Goal: Contribute content

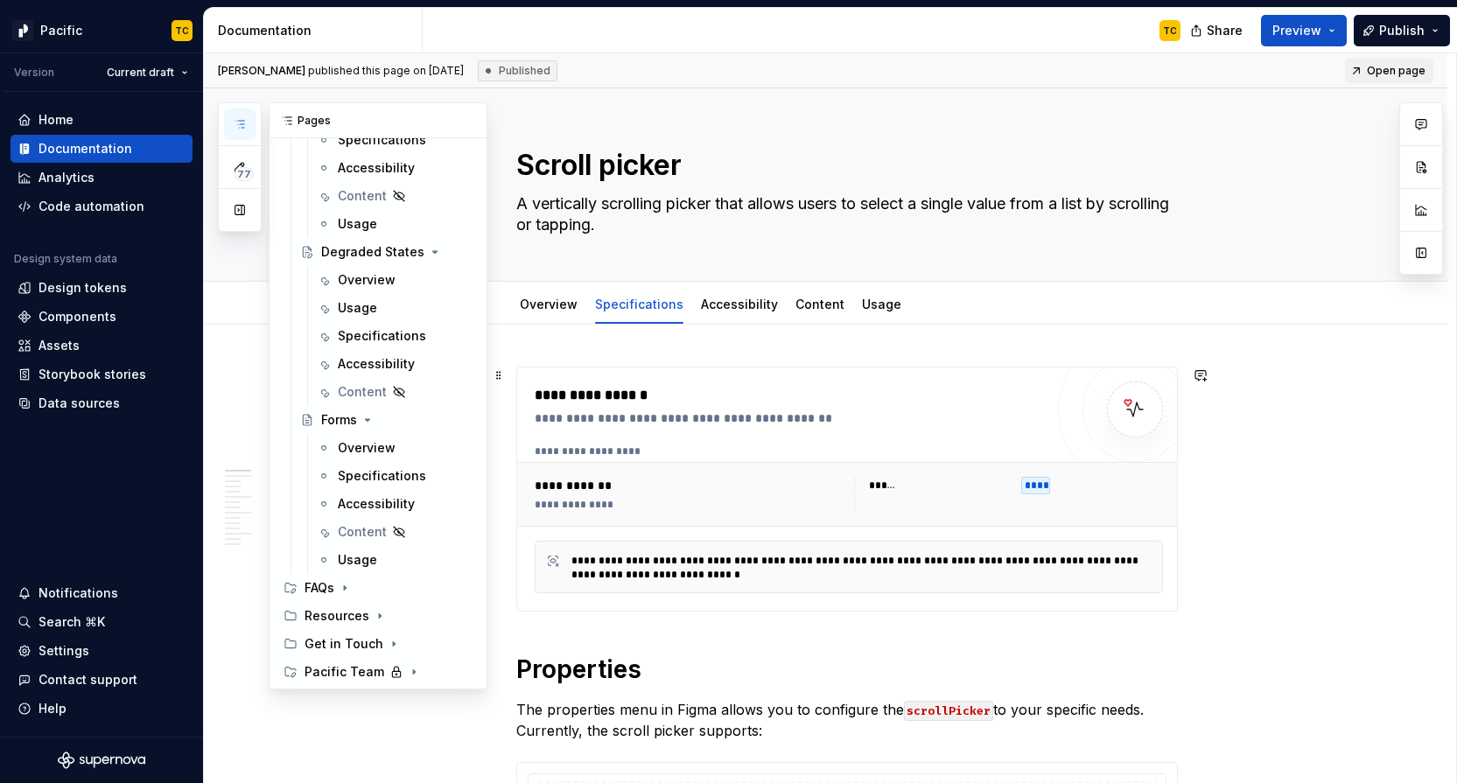
scroll to position [11173, 0]
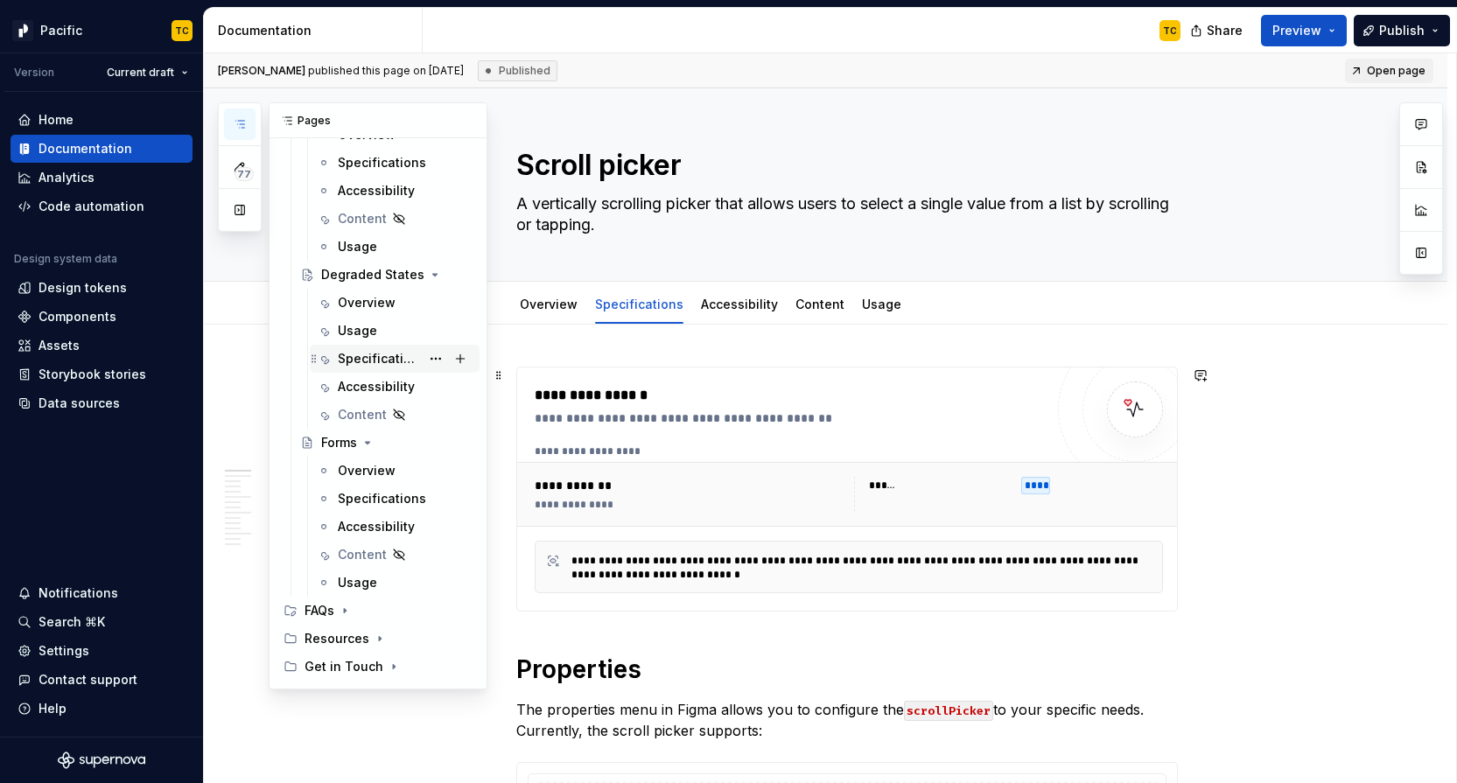
click at [366, 362] on div "Specifications" at bounding box center [379, 359] width 82 height 18
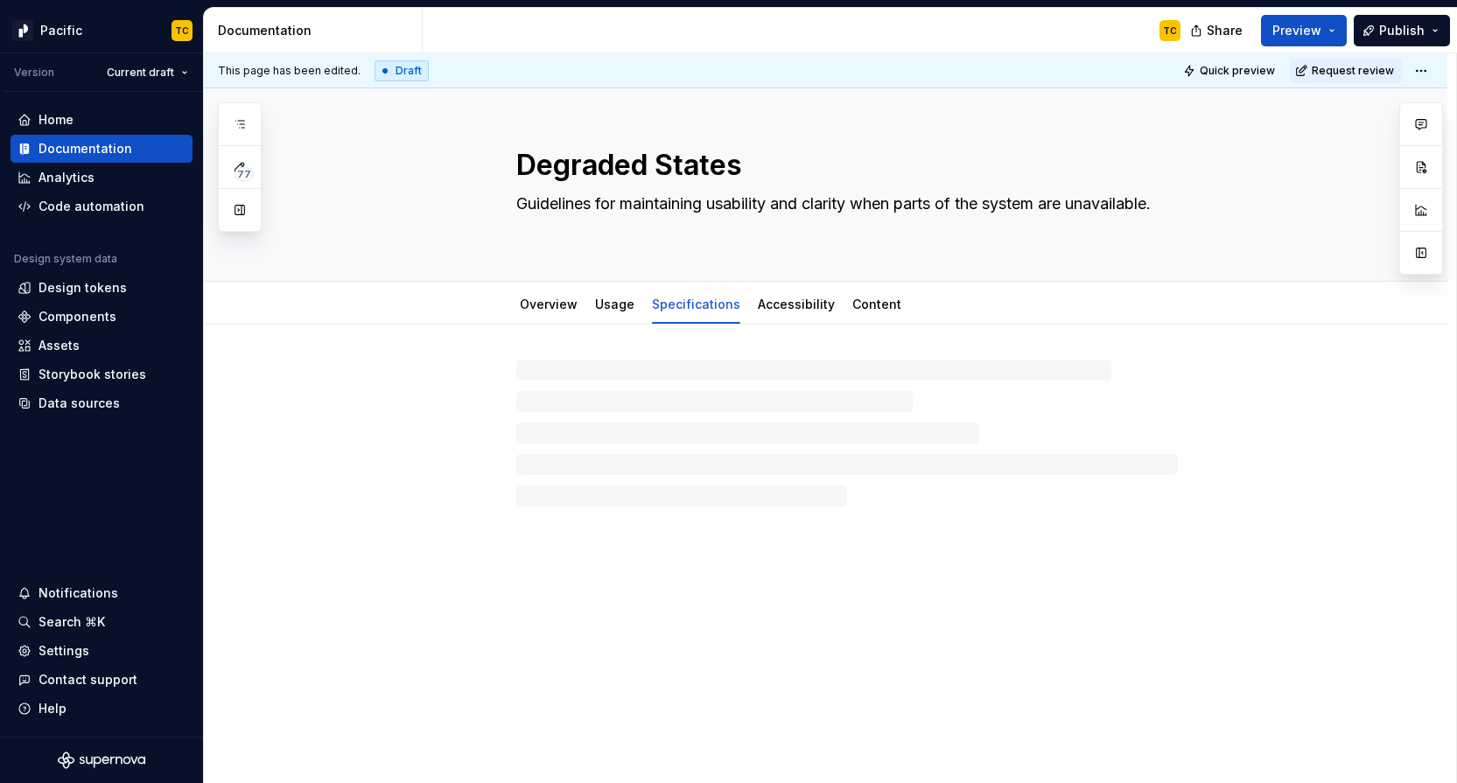
type textarea "*"
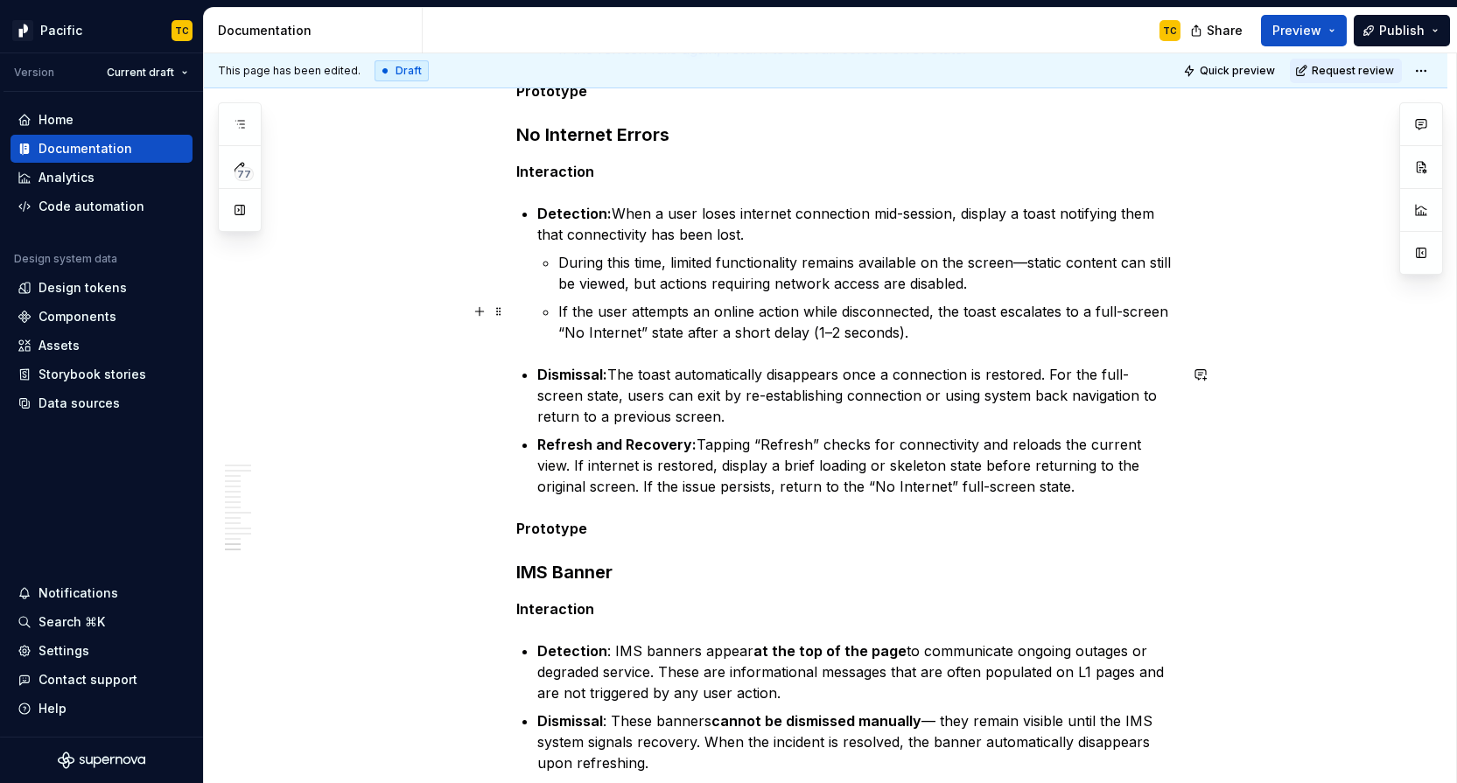
scroll to position [5221, 0]
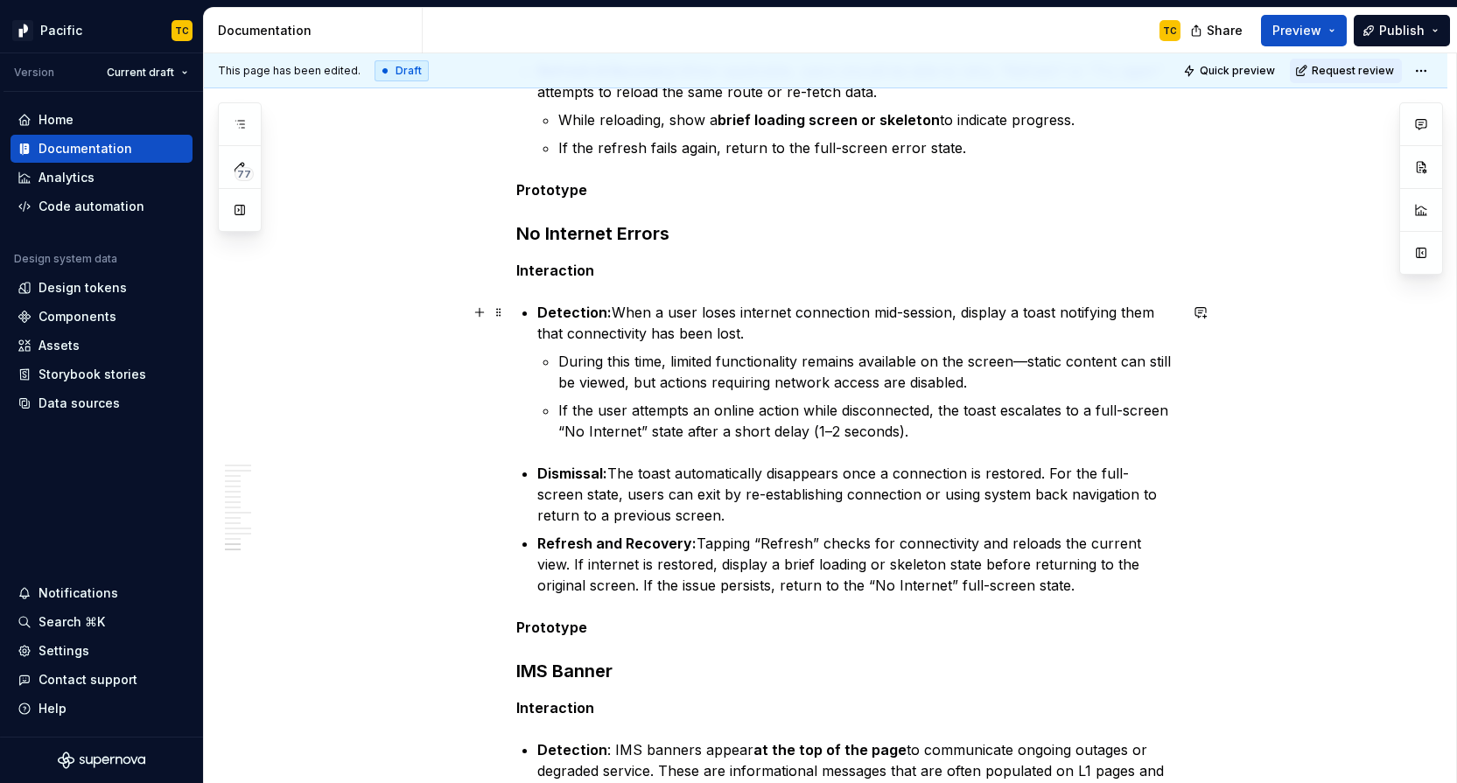
click at [952, 308] on p "Detection: When a user loses internet connection mid-session, display a toast n…" at bounding box center [857, 323] width 641 height 42
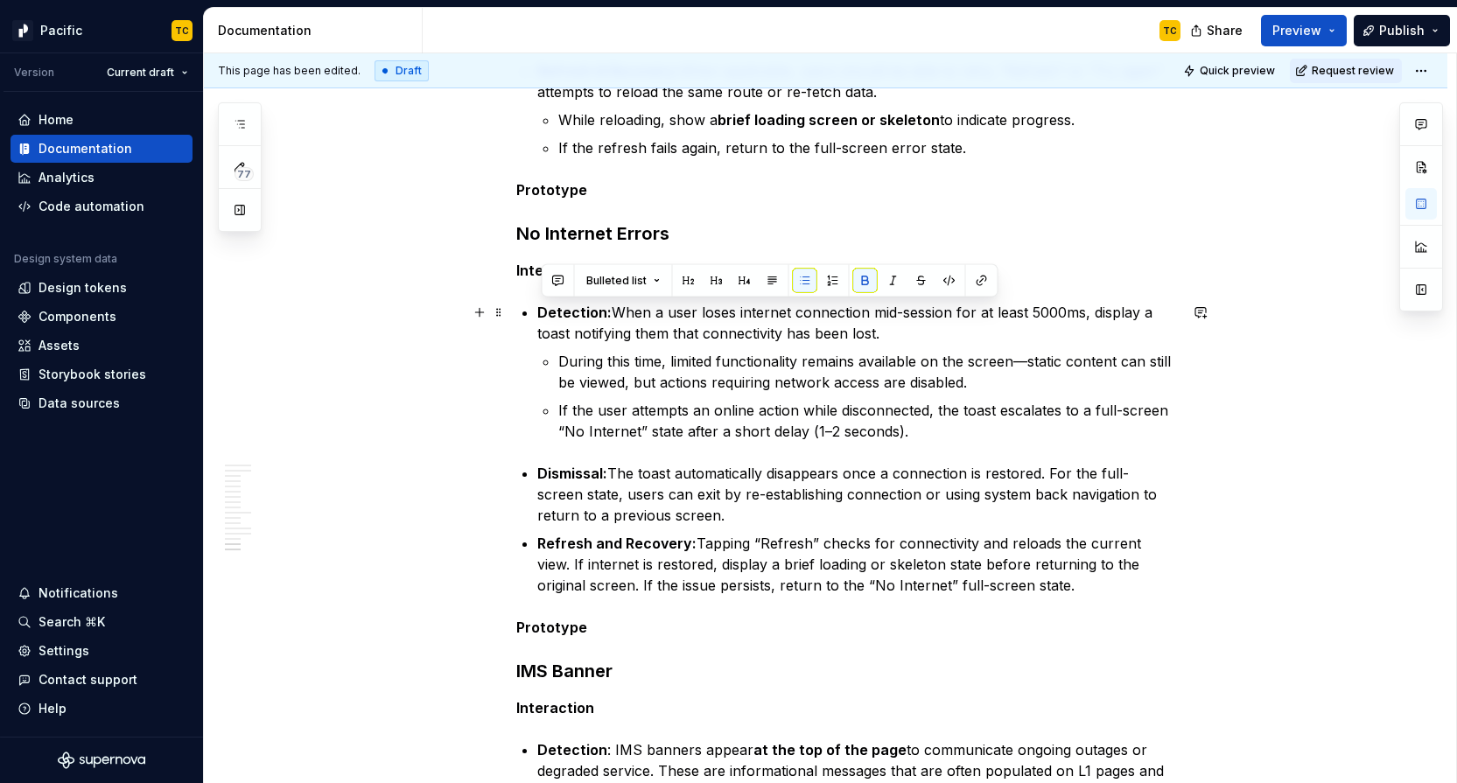
click at [1041, 313] on p "Detection: When a user loses internet connection mid-session for at least 5000m…" at bounding box center [857, 323] width 641 height 42
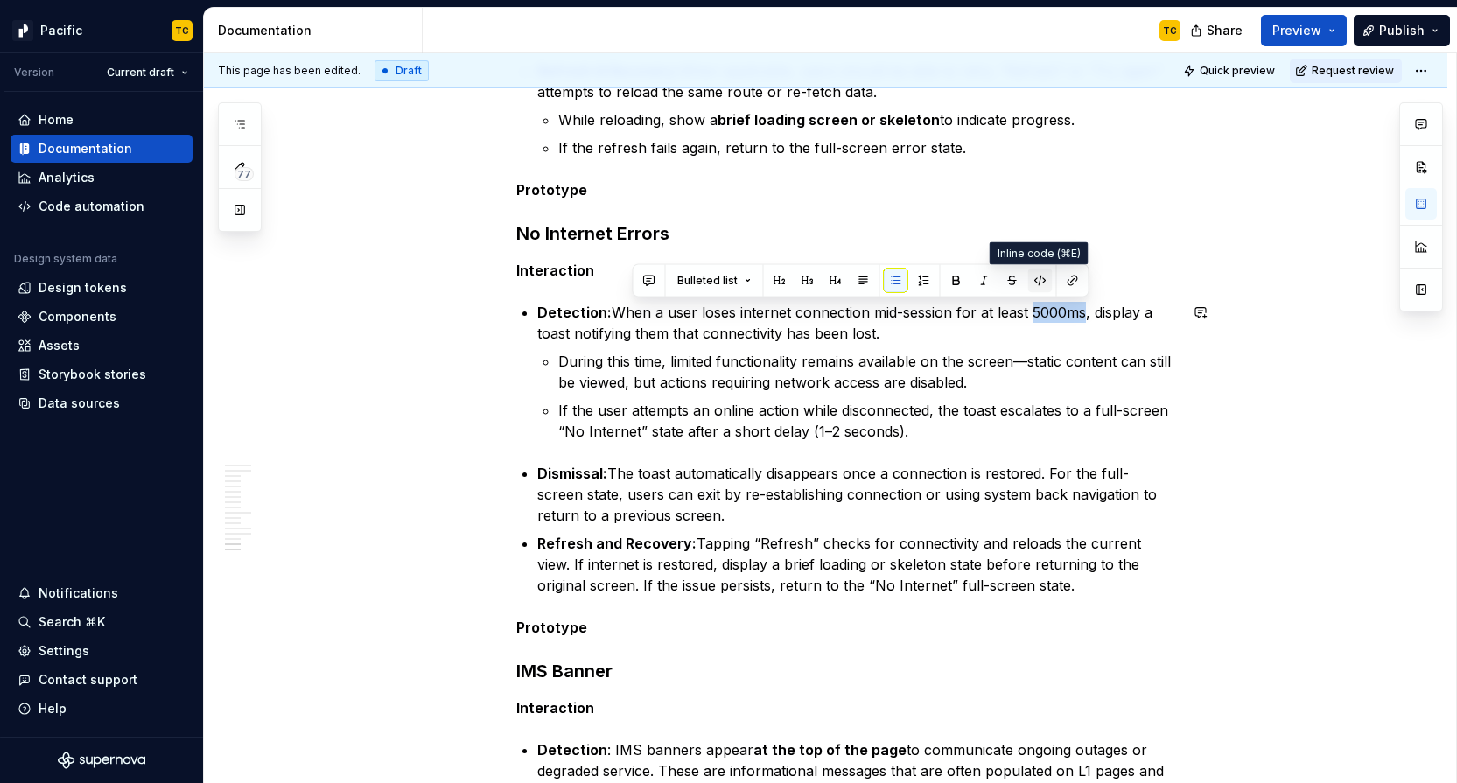
click at [1039, 282] on button "button" at bounding box center [1040, 281] width 25 height 25
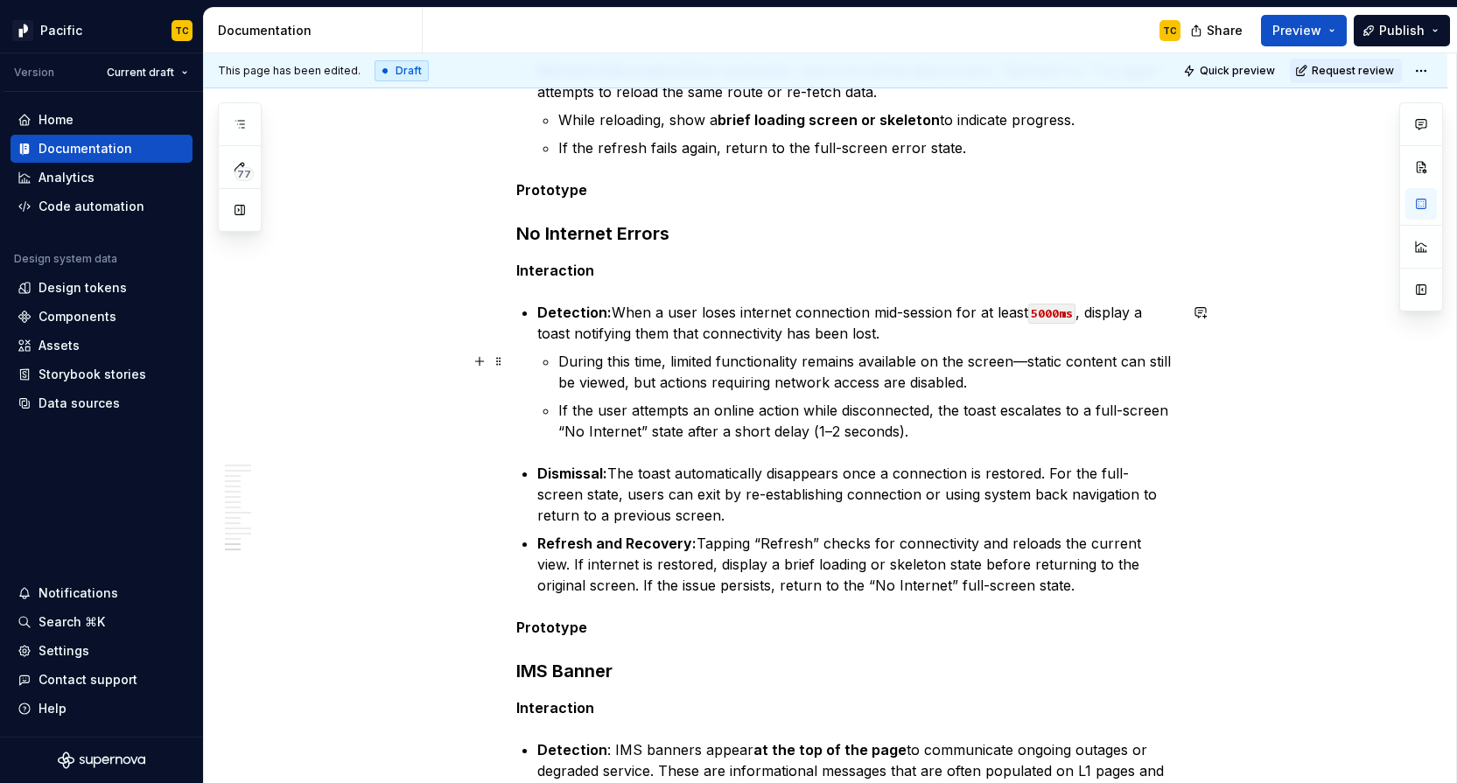
click at [1032, 355] on p "During this time, limited functionality remains available on the screen—static …" at bounding box center [868, 372] width 620 height 42
click at [917, 336] on p "Detection: When a user loses internet connection mid-session for at least 5000m…" at bounding box center [857, 323] width 641 height 42
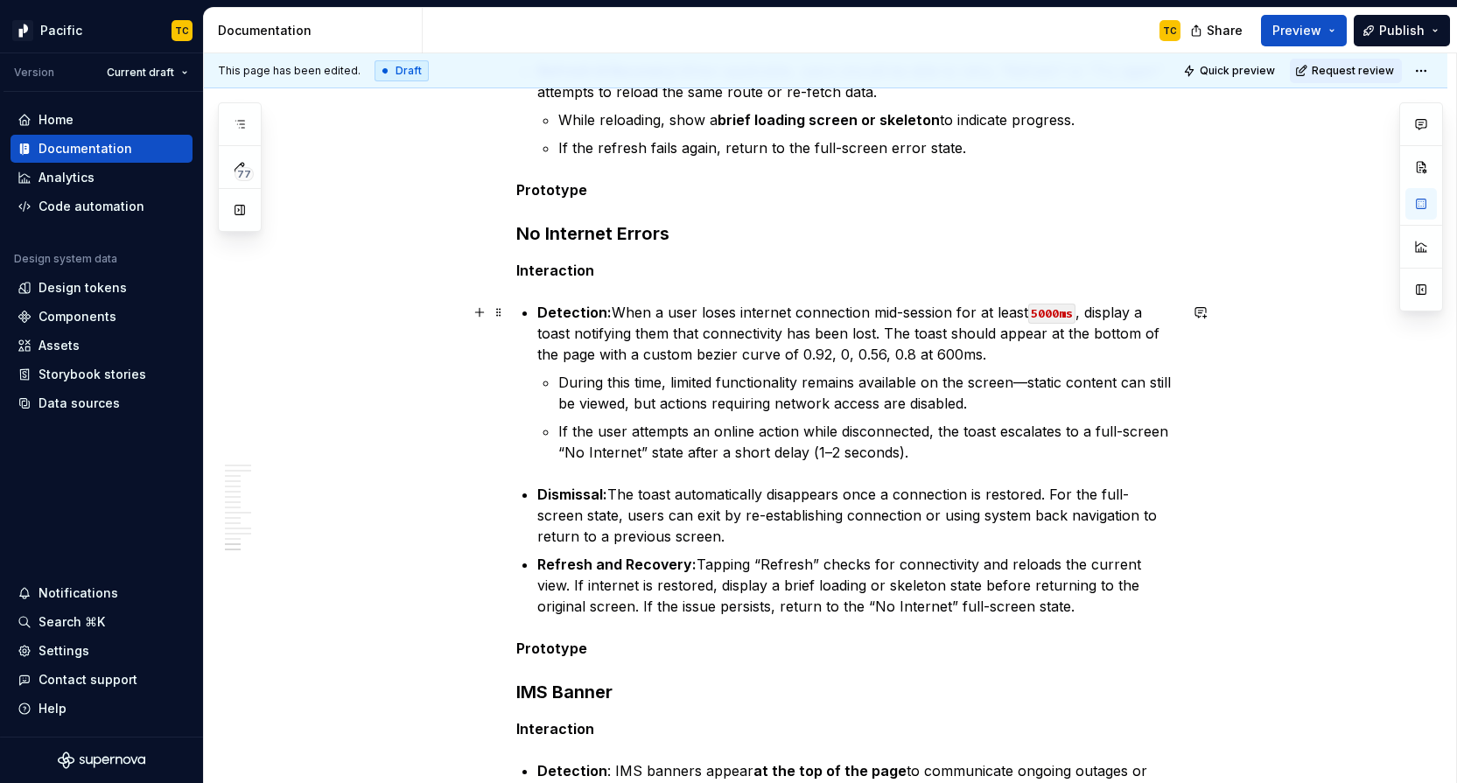
click at [949, 354] on p "Detection: When a user loses internet connection mid-session for at least 5000m…" at bounding box center [857, 333] width 641 height 63
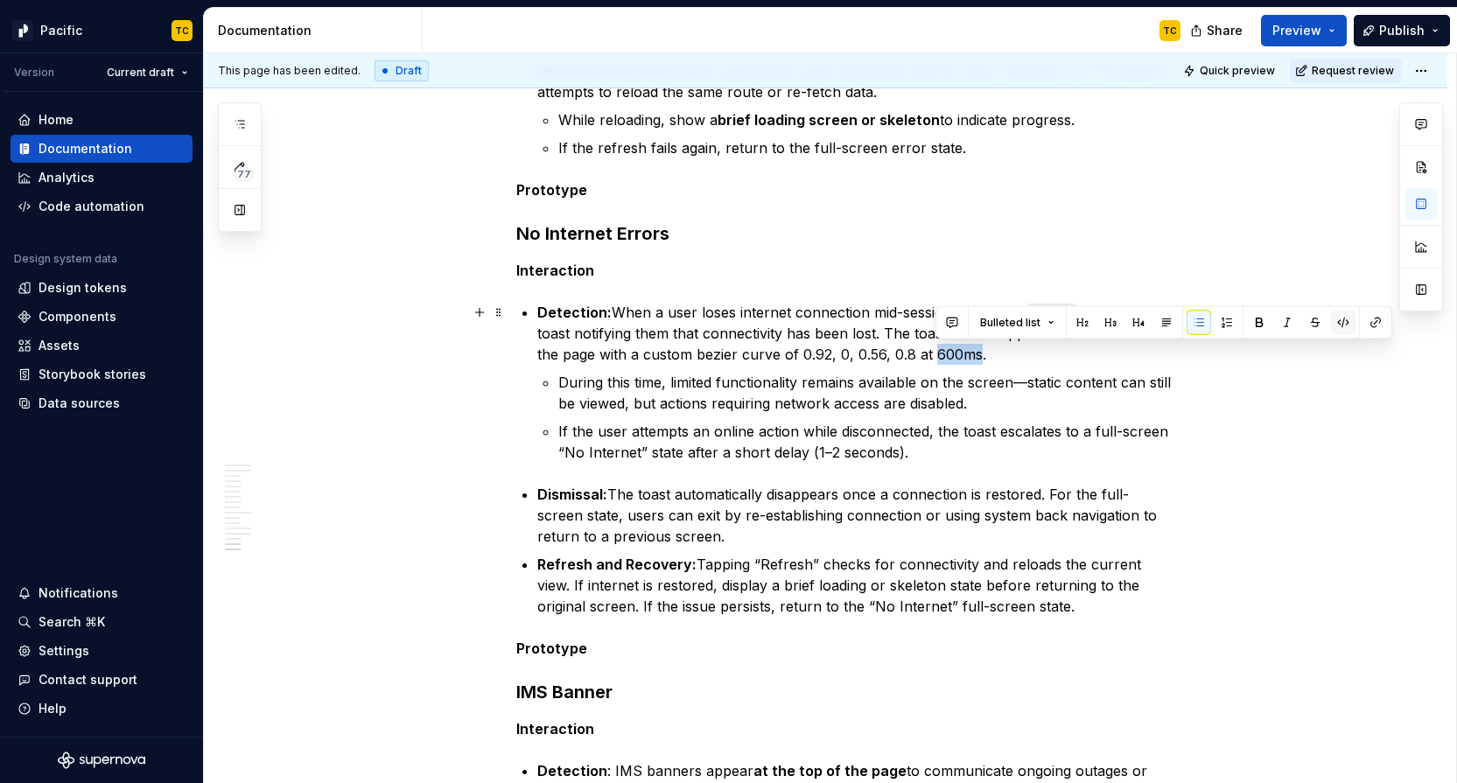
click at [1340, 324] on button "button" at bounding box center [1343, 323] width 25 height 25
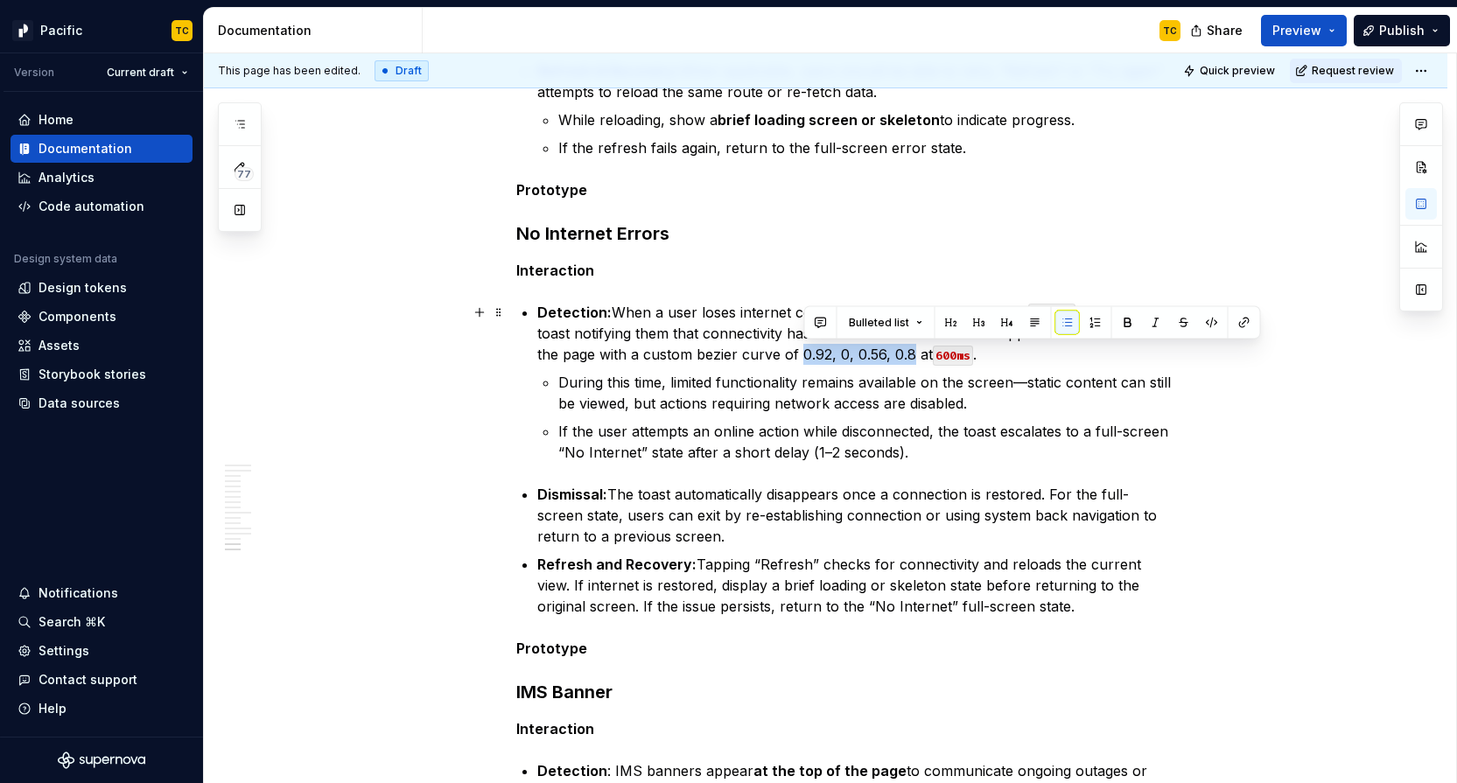
drag, startPoint x: 802, startPoint y: 354, endPoint x: 914, endPoint y: 348, distance: 111.3
click at [914, 348] on p "Detection: When a user loses internet connection mid-session for at least 5000m…" at bounding box center [857, 333] width 641 height 63
click at [1201, 318] on button "button" at bounding box center [1212, 323] width 25 height 25
click at [916, 397] on p "During this time, limited functionality remains available on the screen—static …" at bounding box center [868, 393] width 620 height 42
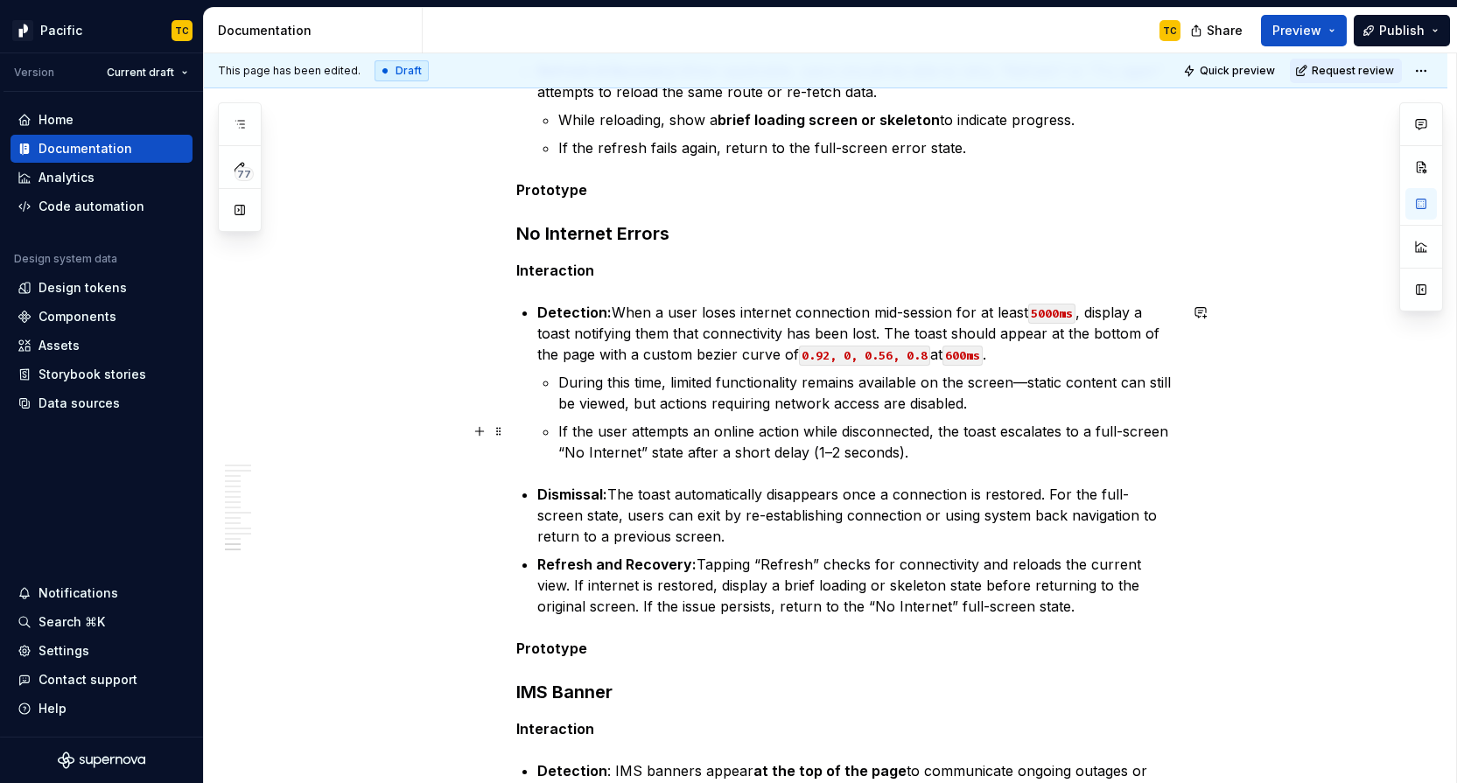
click at [723, 427] on p "If the user attempts an online action while disconnected, the toast escalates t…" at bounding box center [868, 442] width 620 height 42
click at [1033, 434] on p "If the user attempts an action while disconnected, the toast escalates to a ful…" at bounding box center [868, 442] width 620 height 42
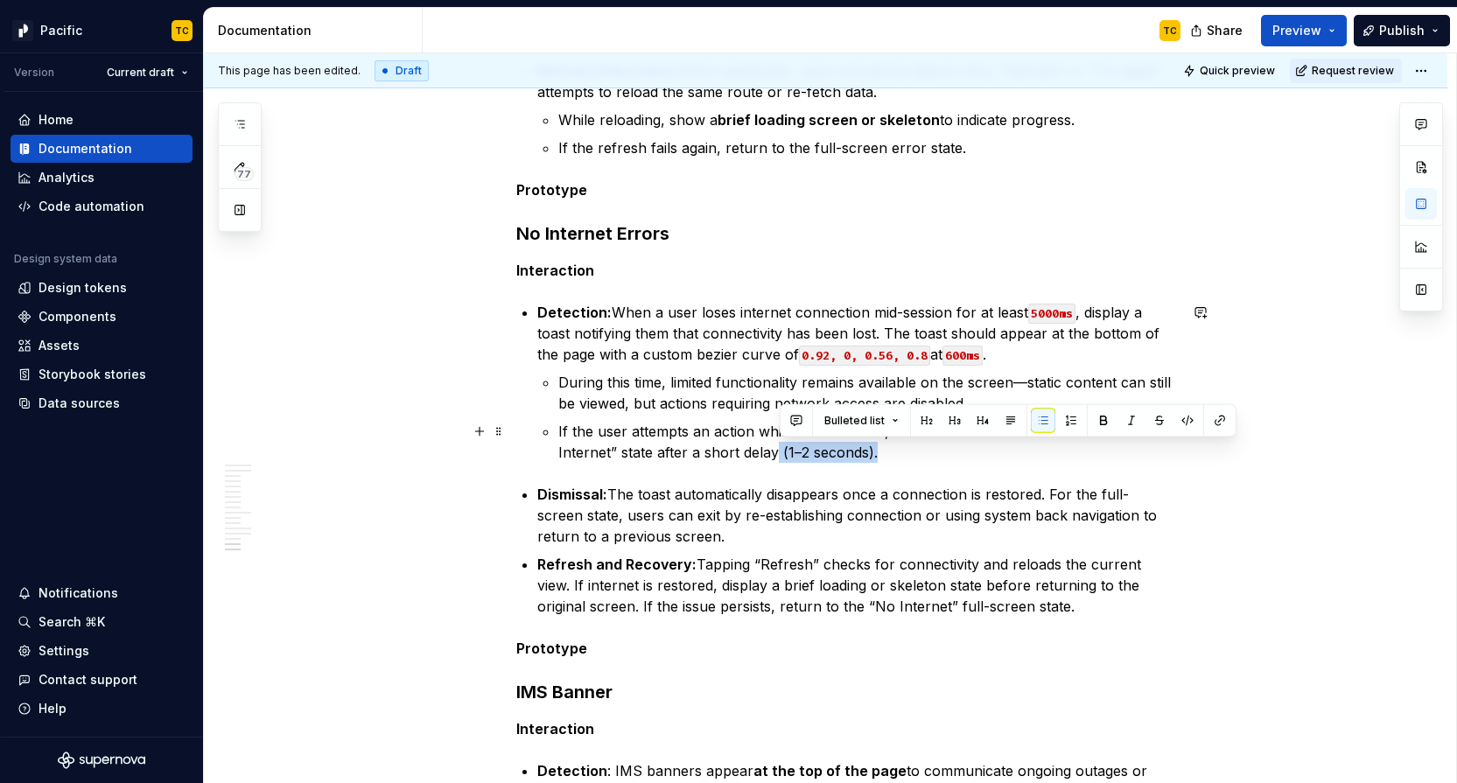
drag, startPoint x: 780, startPoint y: 451, endPoint x: 893, endPoint y: 447, distance: 112.9
click at [893, 447] on p "If the user attempts an action while disconnected, the toast escalates to a ful…" at bounding box center [868, 442] width 620 height 42
drag, startPoint x: 916, startPoint y: 456, endPoint x: 655, endPoint y: 454, distance: 260.8
click at [655, 454] on p "If the user attempts an action while disconnected, the toast escalates to a ful…" at bounding box center [868, 442] width 620 height 42
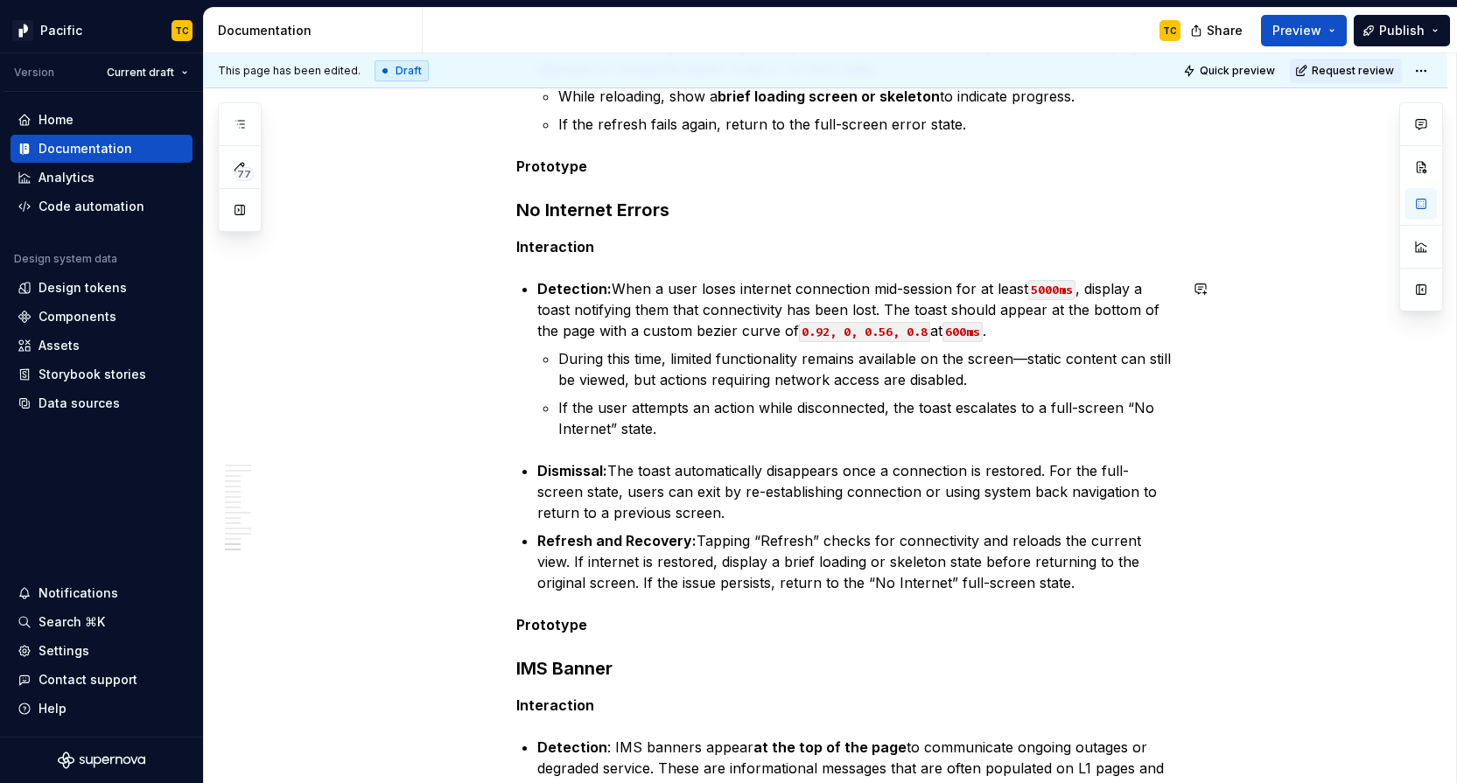
scroll to position [5240, 0]
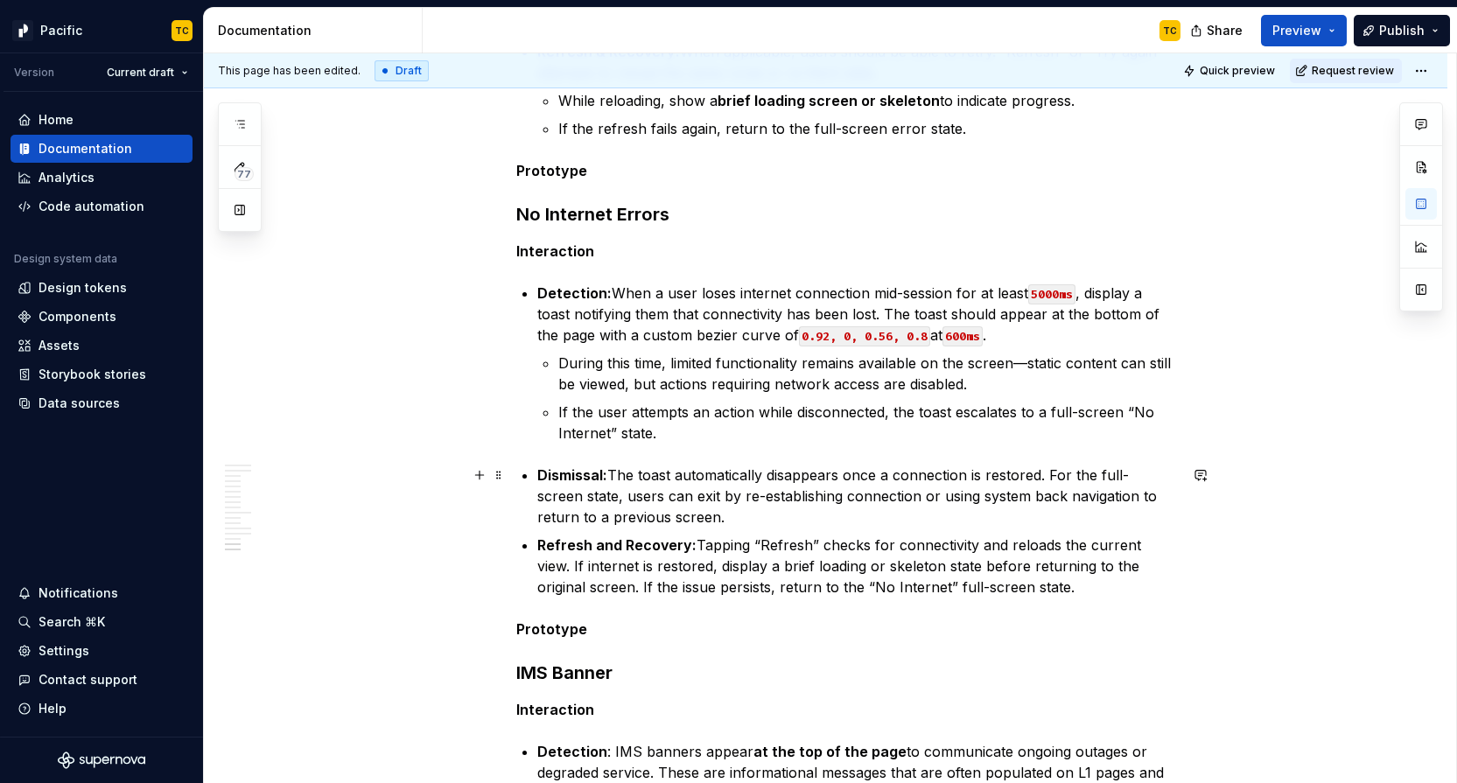
click at [680, 517] on p "Dismissal: The toast automatically disappears once a connection is restored. Fo…" at bounding box center [857, 496] width 641 height 63
click at [818, 541] on p "Refresh and Recovery: Tapping “Refresh” checks for connectivity and reloads the…" at bounding box center [857, 566] width 641 height 63
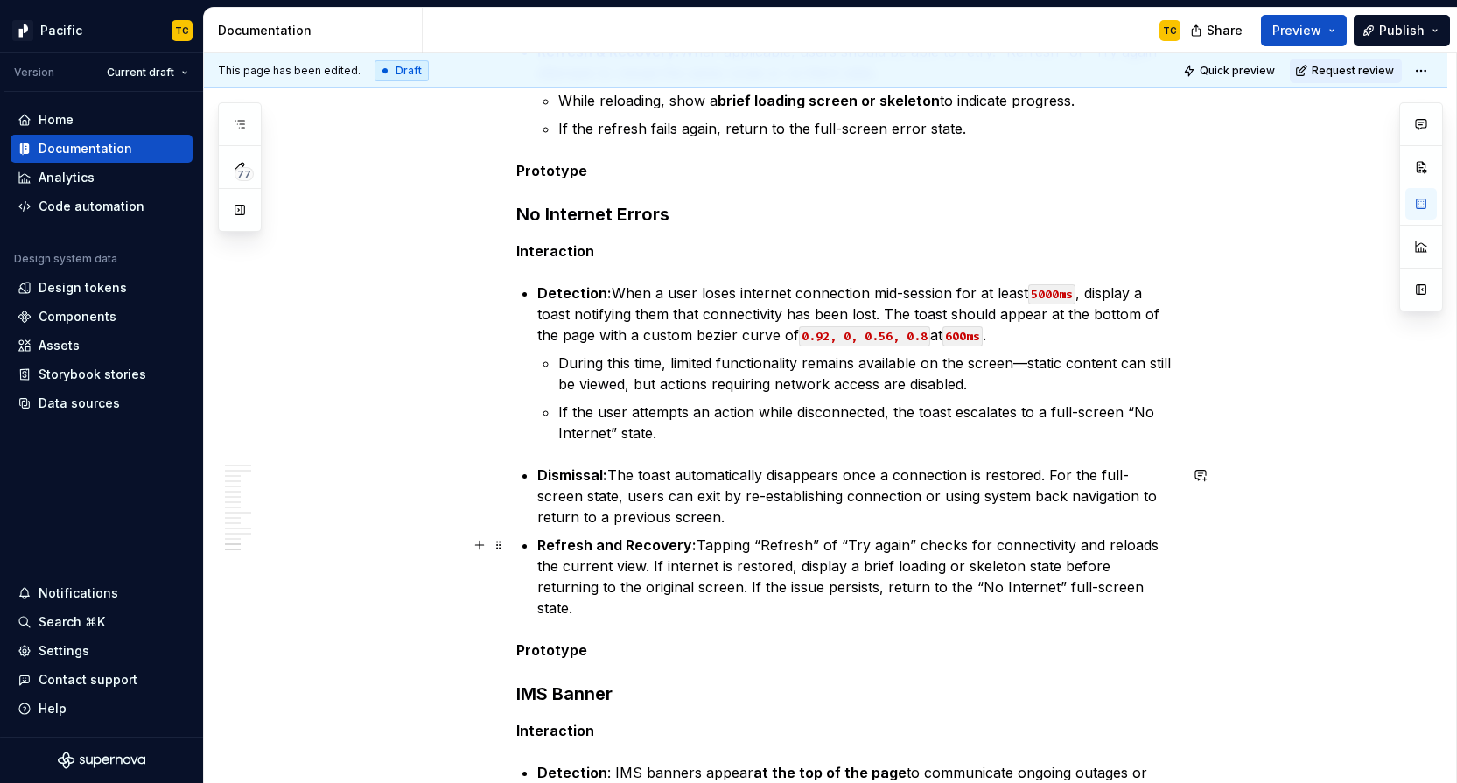
click at [823, 582] on p "Refresh and Recovery: Tapping “Refresh” of “Try again” checks for connectivity …" at bounding box center [857, 577] width 641 height 84
click at [613, 640] on p "Prototype" at bounding box center [847, 650] width 662 height 21
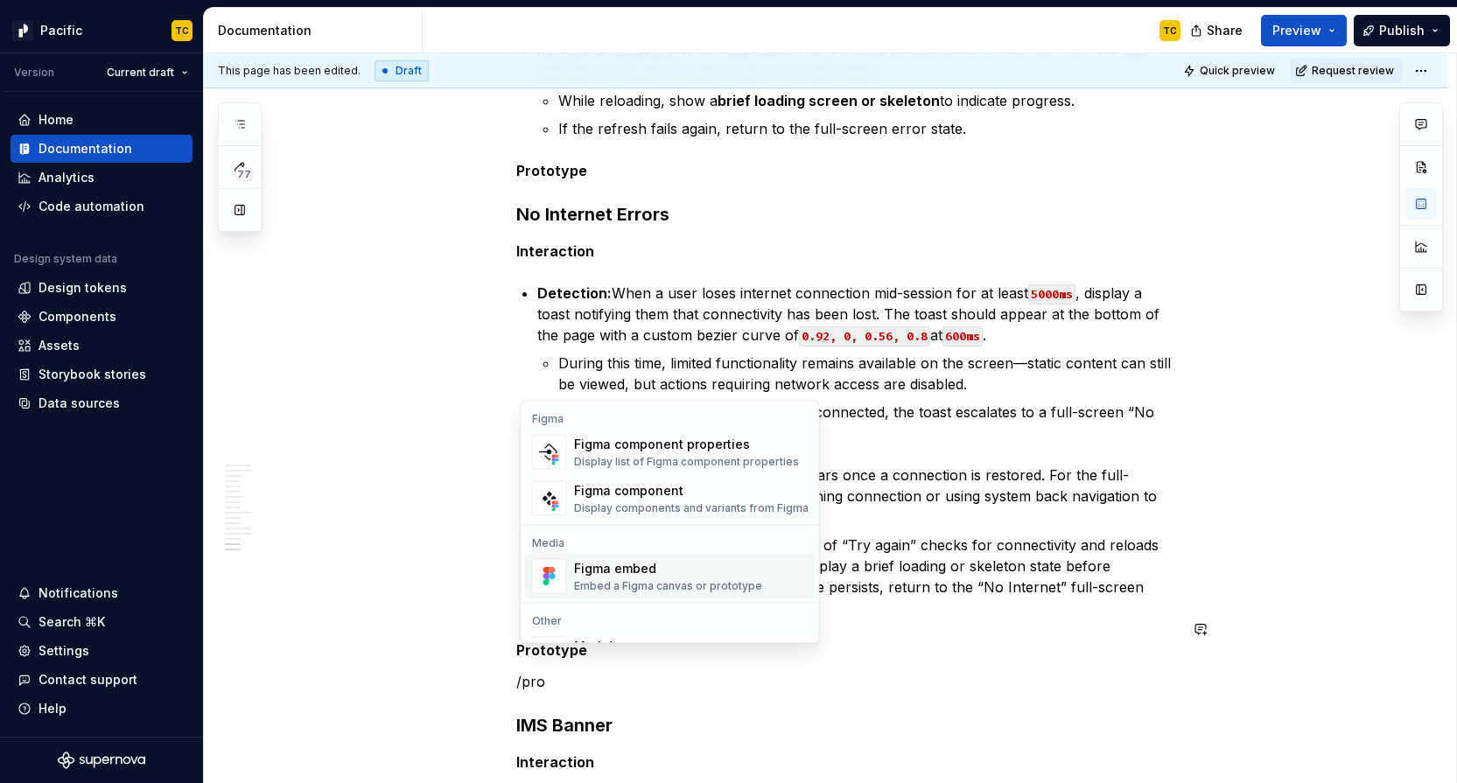
click at [618, 572] on div "Figma embed" at bounding box center [668, 569] width 188 height 18
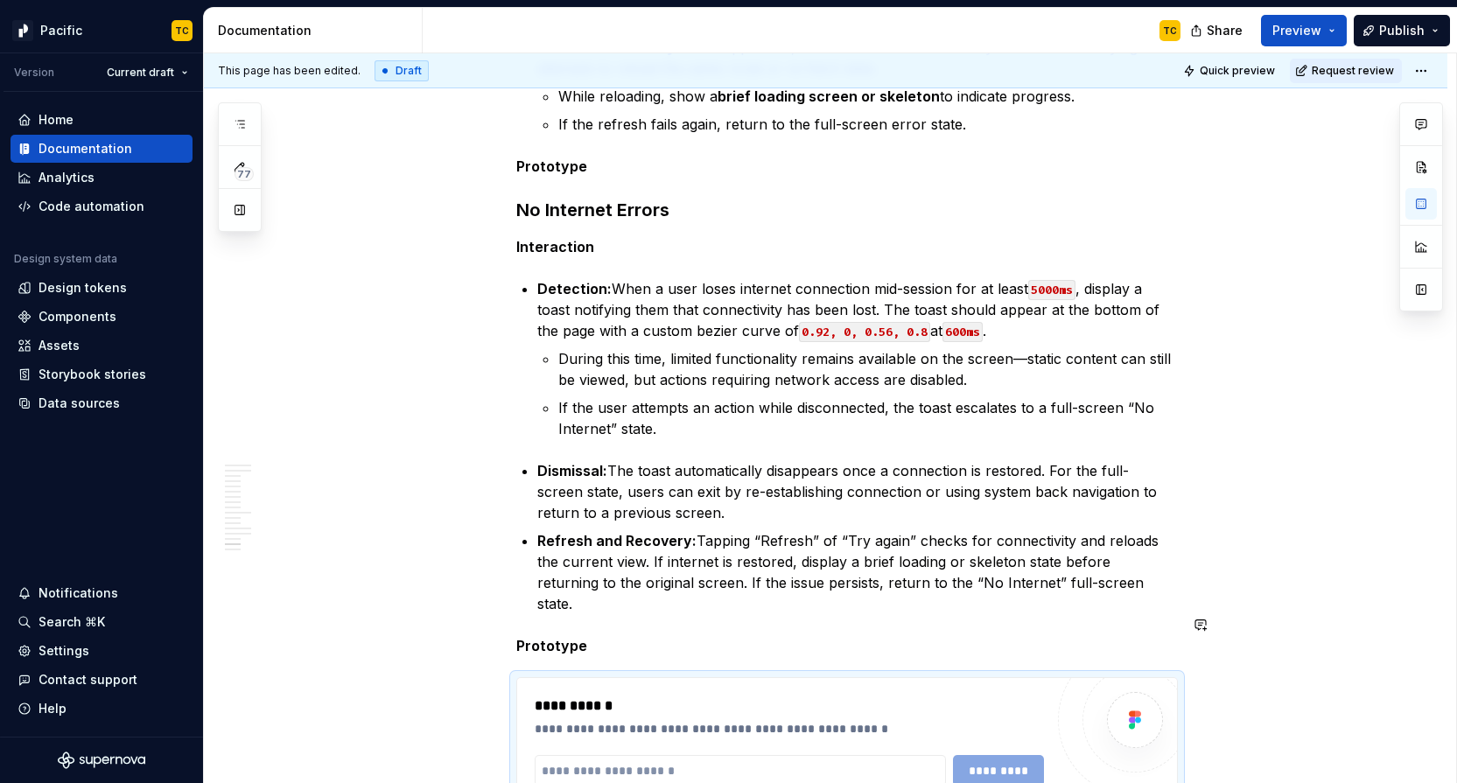
type textarea "*"
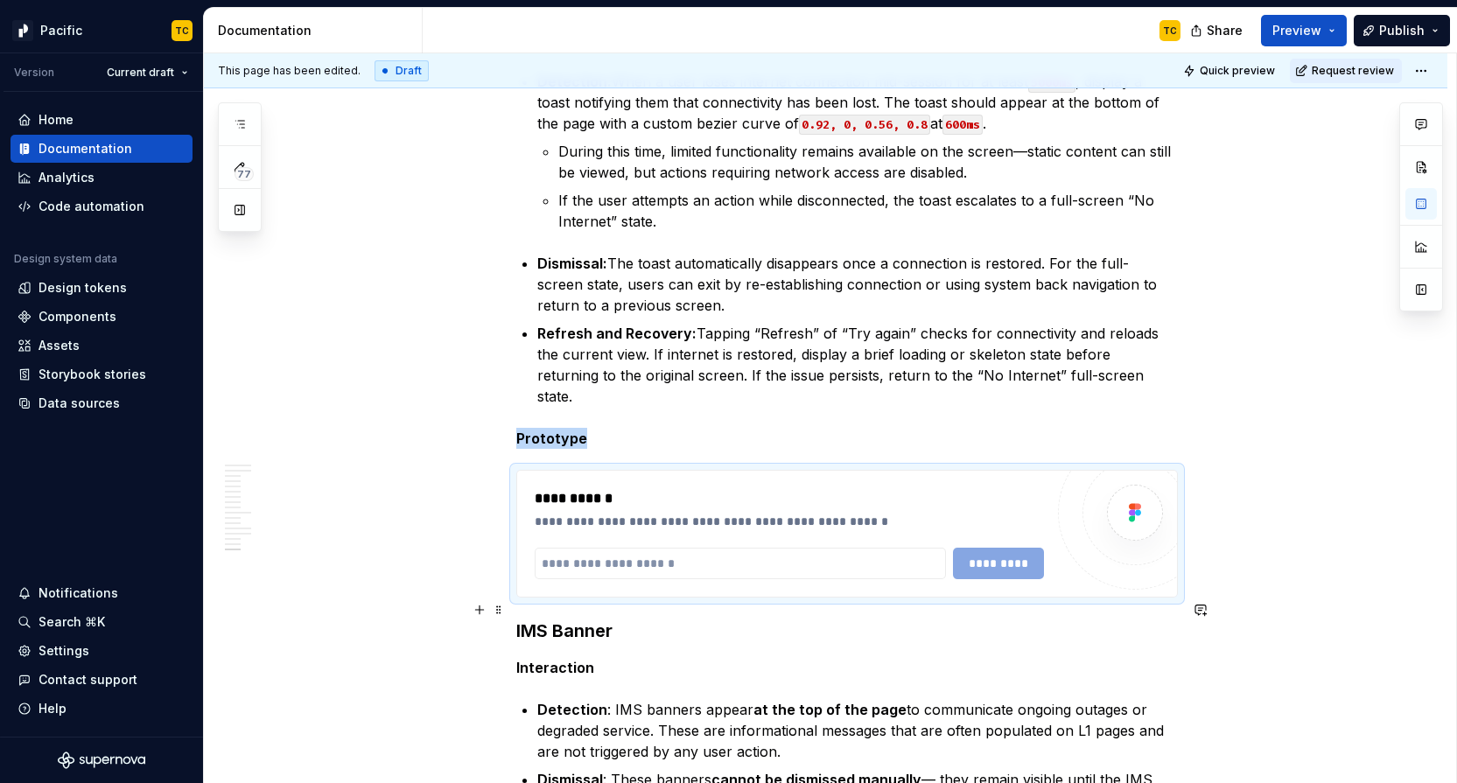
scroll to position [5484, 0]
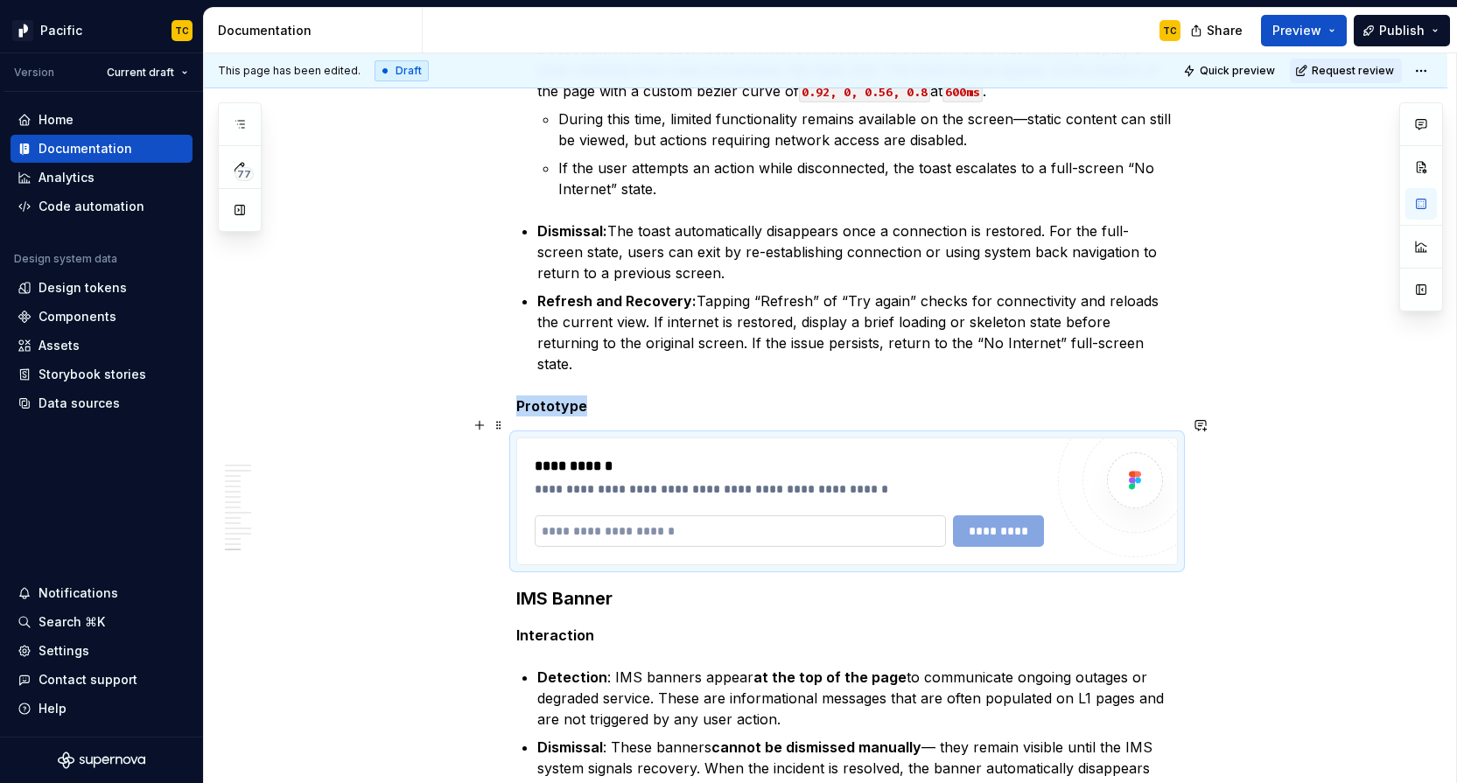
click at [634, 515] on input "text" at bounding box center [741, 531] width 412 height 32
paste input "**********"
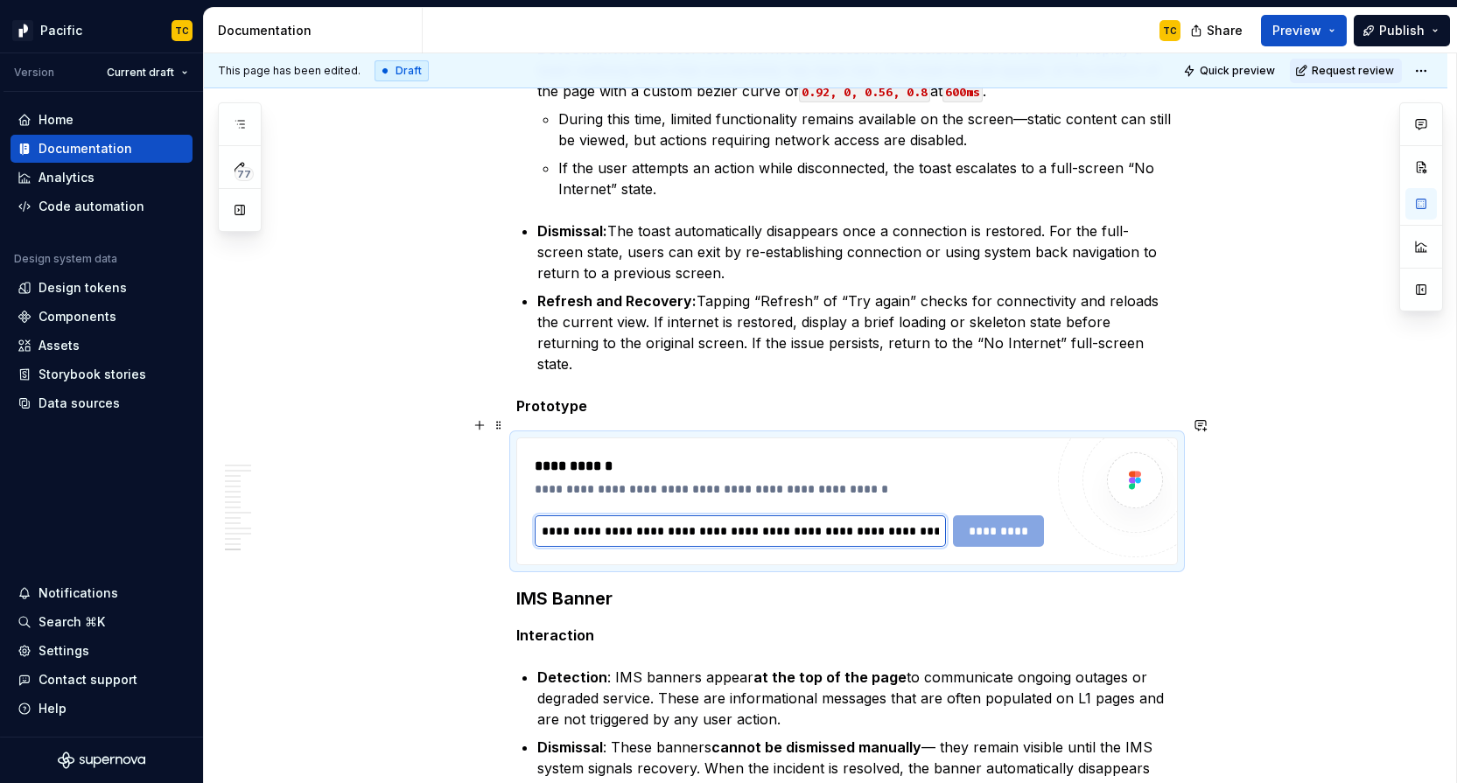
scroll to position [0, 486]
type input "**********"
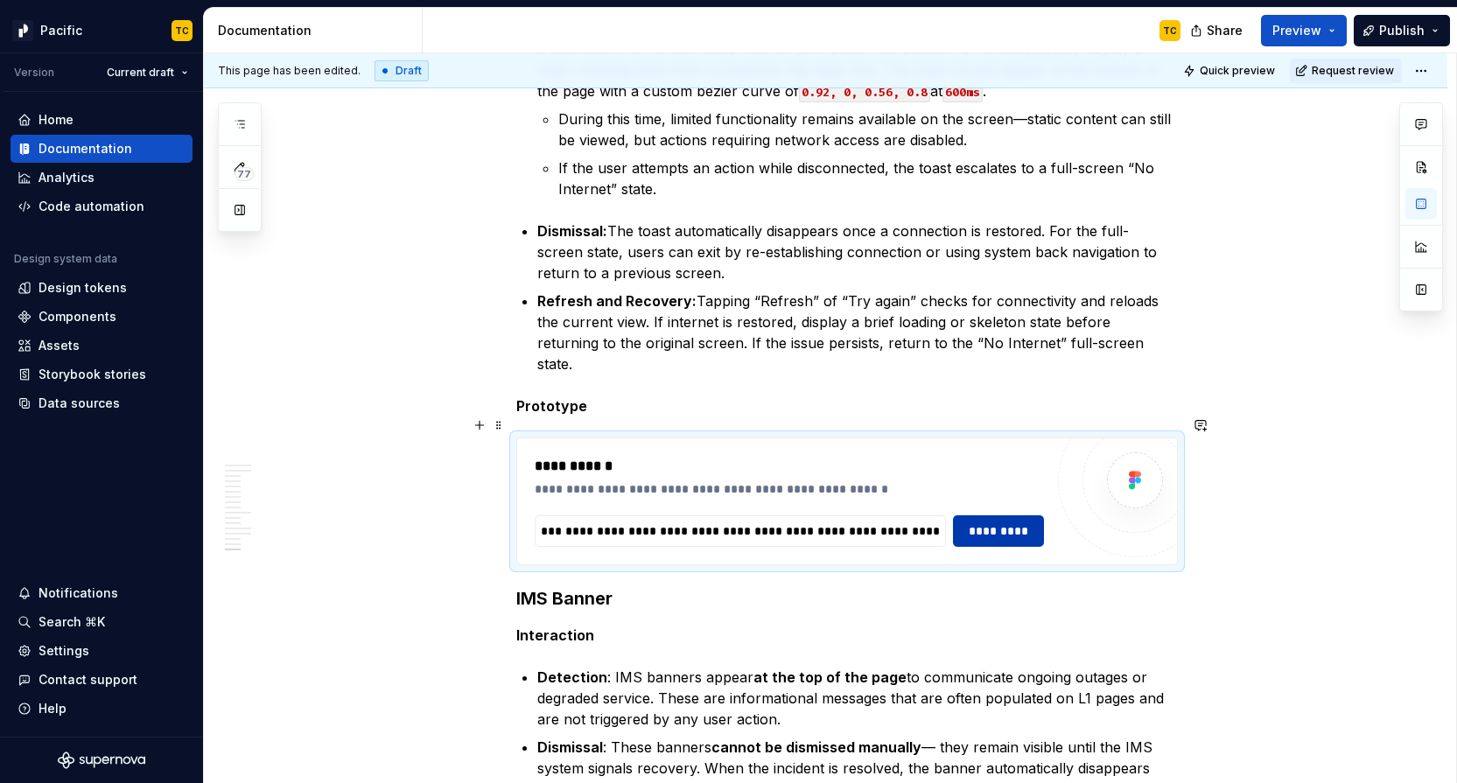
scroll to position [0, 0]
click at [1026, 522] on span "*********" at bounding box center [997, 531] width 67 height 18
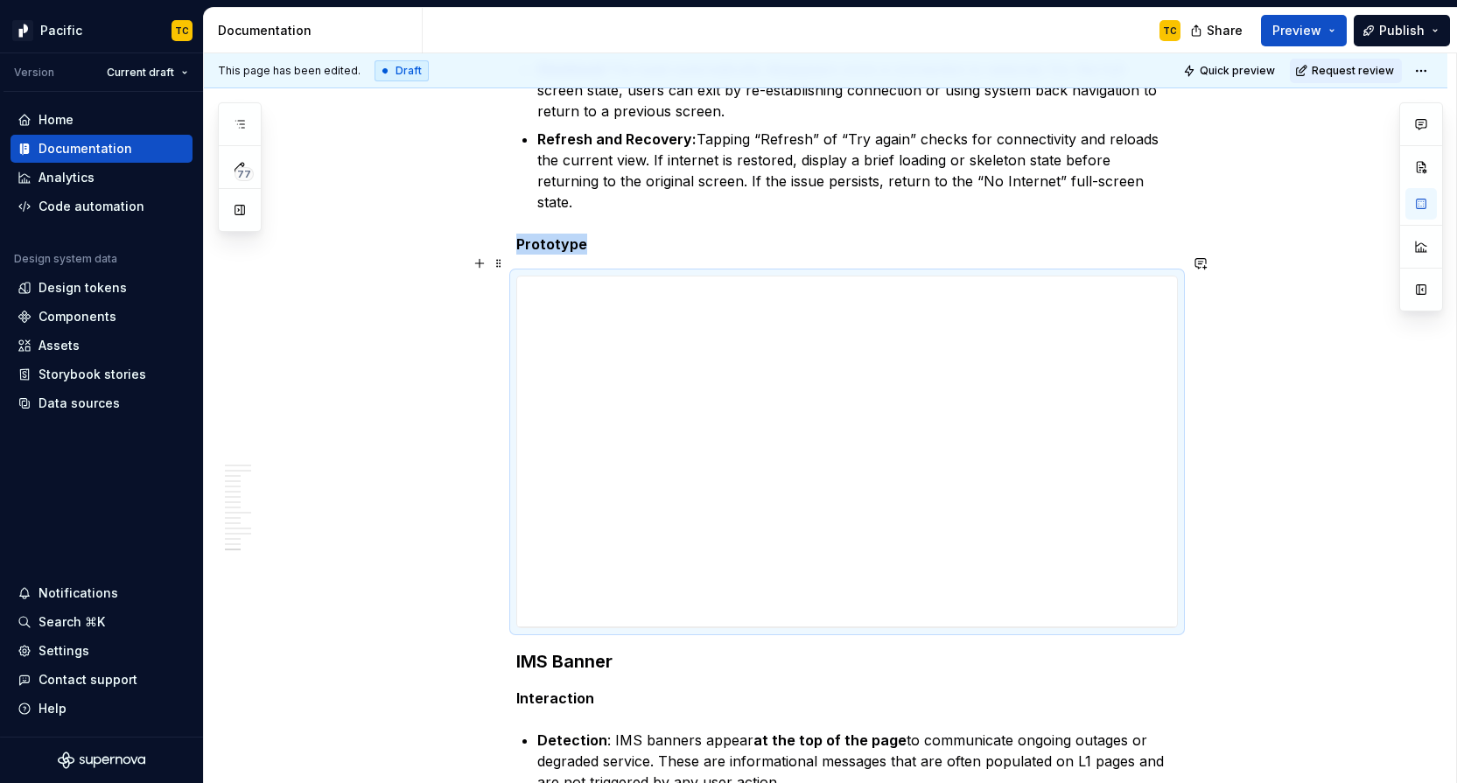
scroll to position [5649, 0]
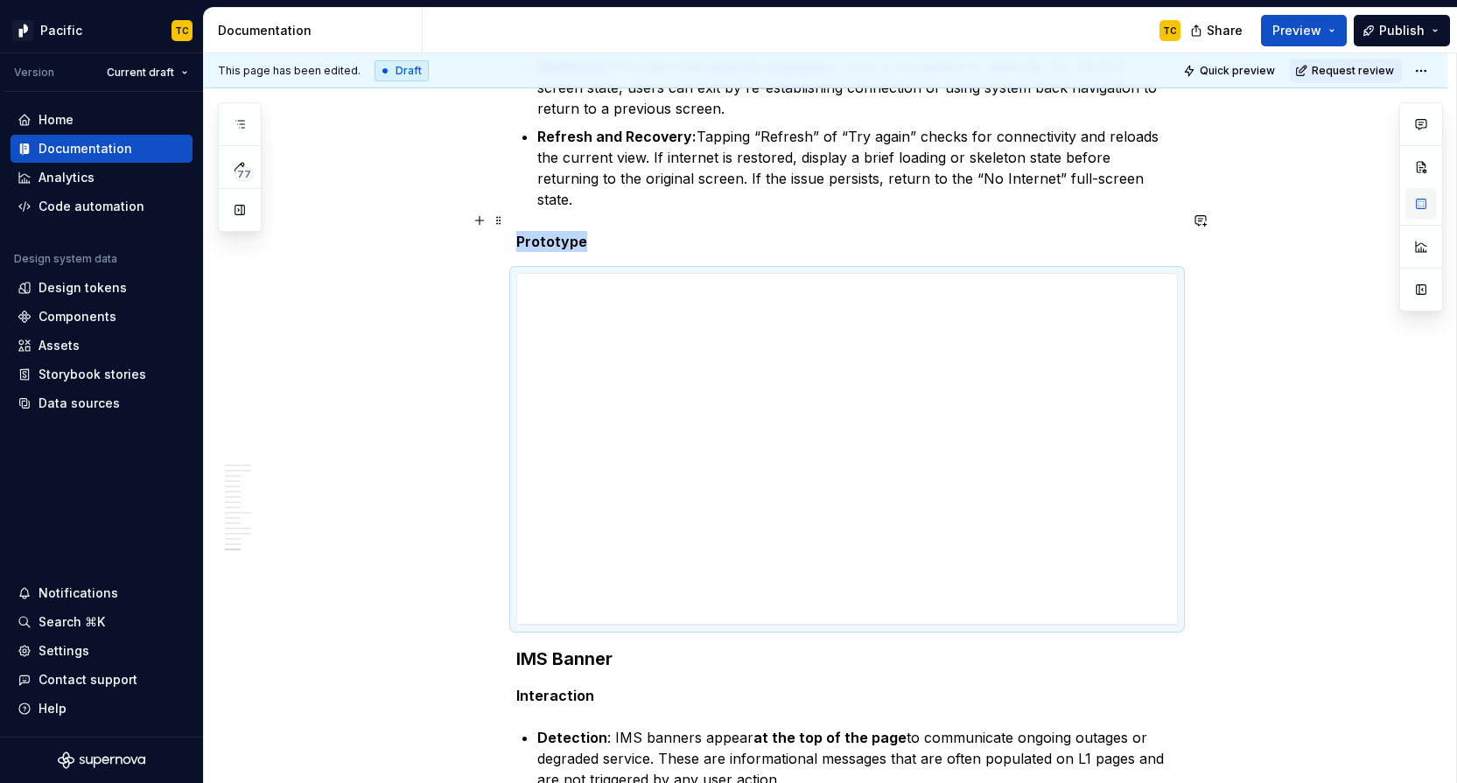
type textarea "*"
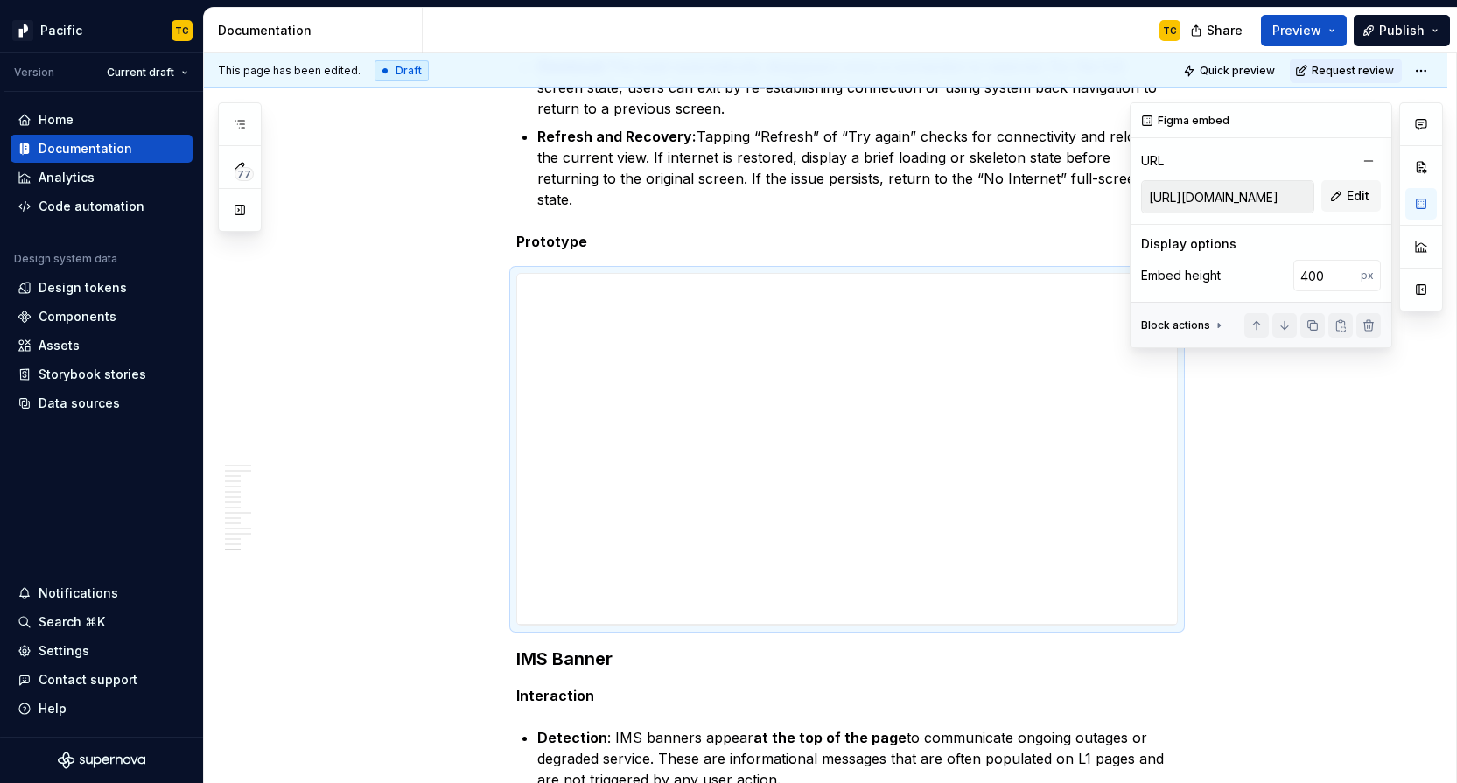
click at [1264, 196] on input "[URL][DOMAIN_NAME]" at bounding box center [1228, 197] width 172 height 32
click at [1361, 200] on span "Edit" at bounding box center [1358, 196] width 23 height 18
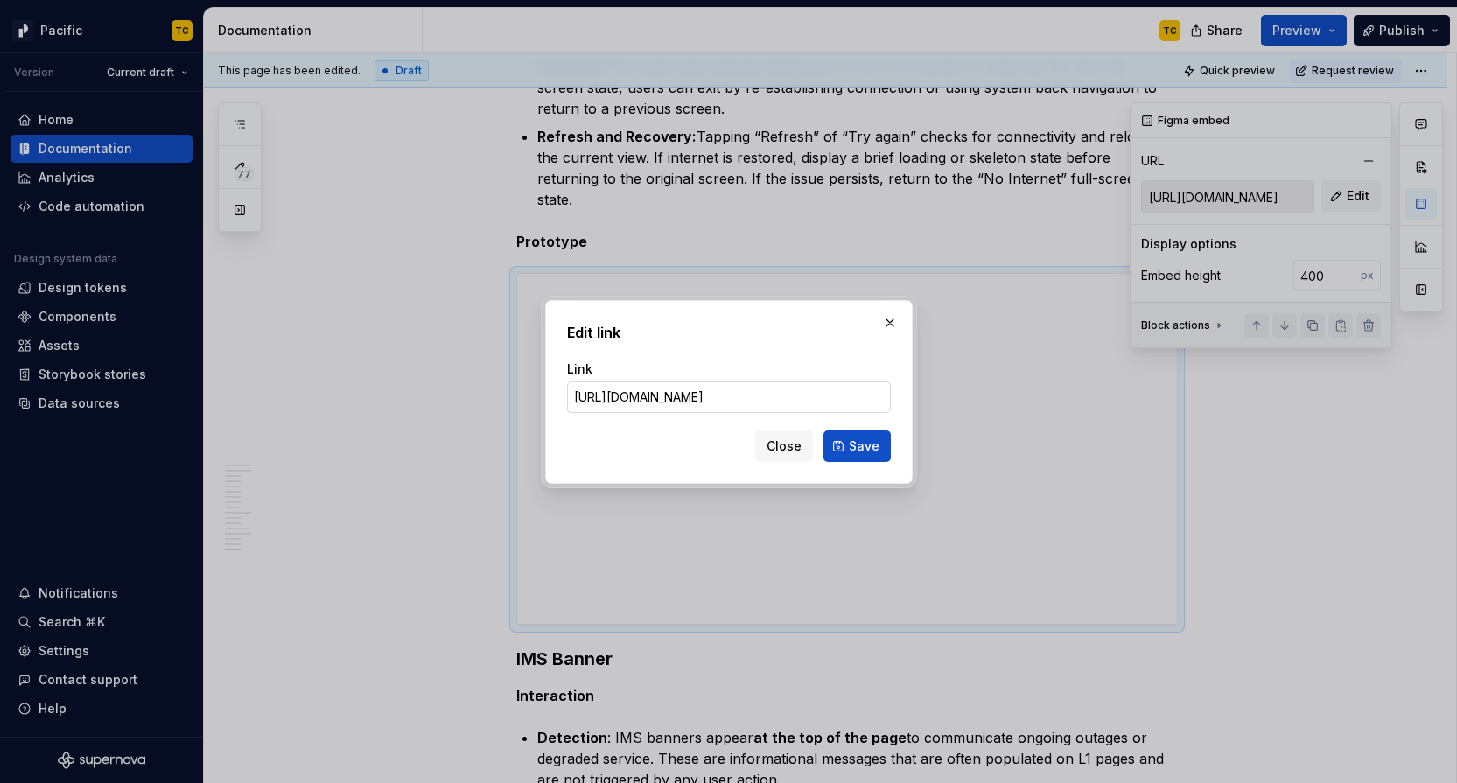
scroll to position [0, 1207]
type input "[URL][DOMAIN_NAME]"
click at [869, 452] on span "Save" at bounding box center [864, 447] width 31 height 18
type input "[URL][DOMAIN_NAME]"
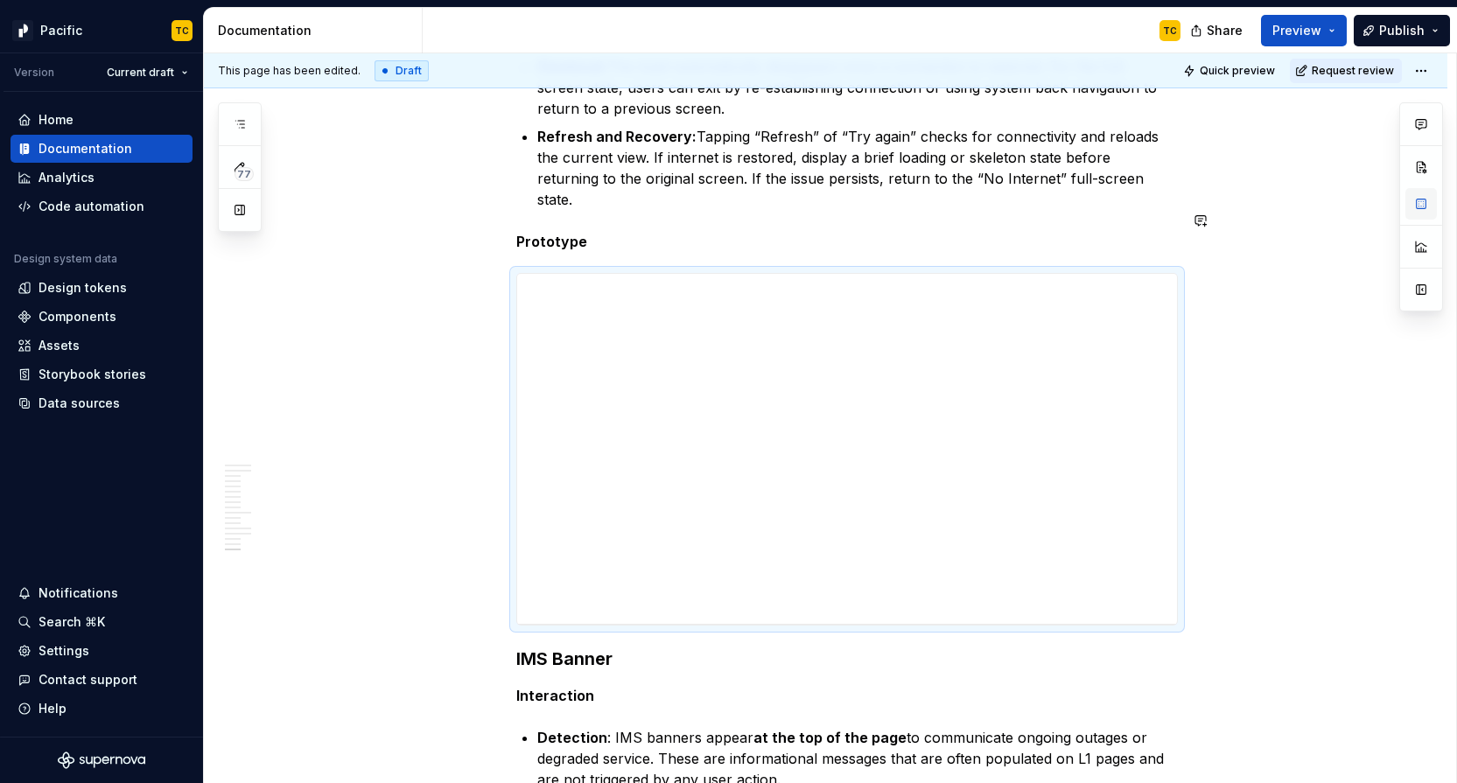
type textarea "*"
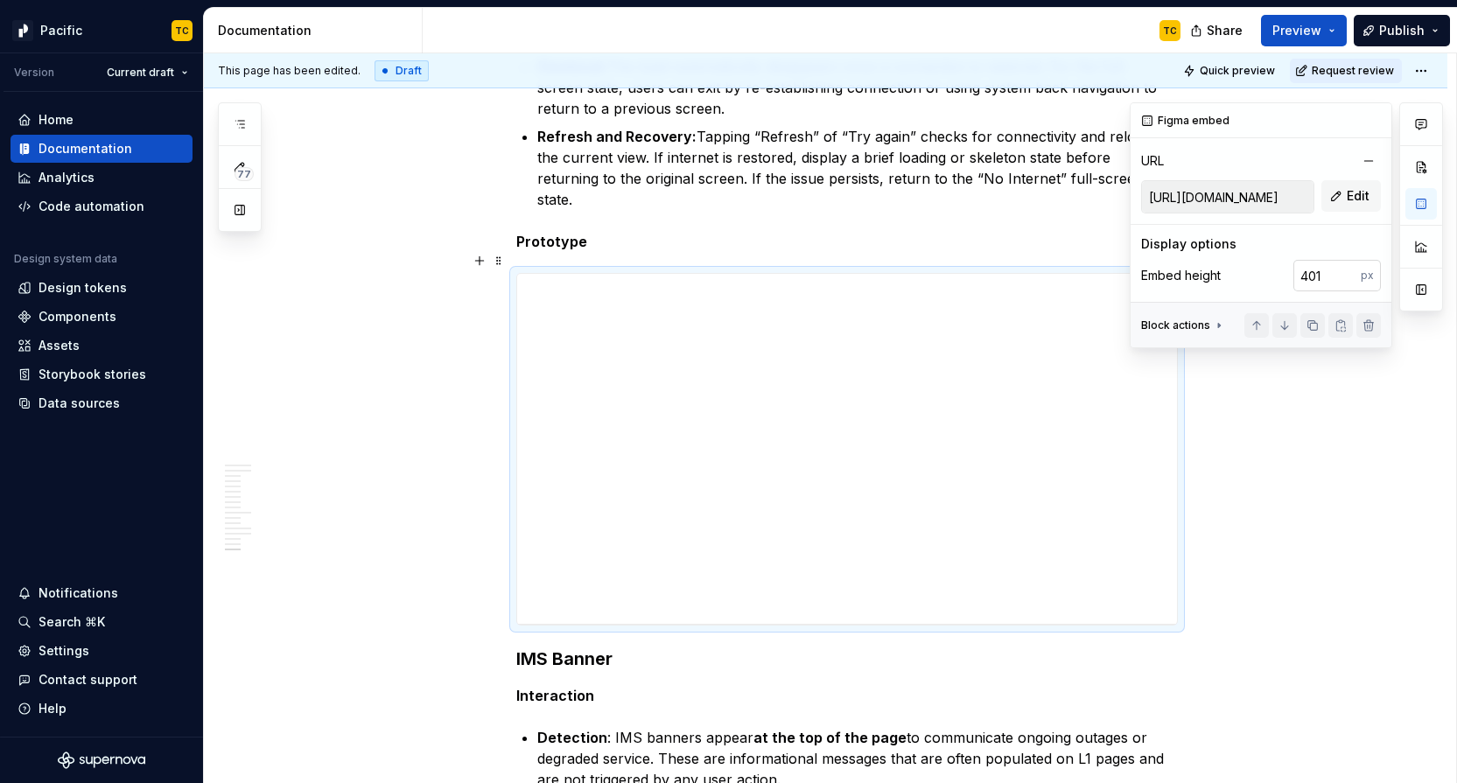
click at [1348, 271] on input "401" at bounding box center [1326, 276] width 67 height 32
click at [1215, 320] on icon at bounding box center [1219, 326] width 14 height 14
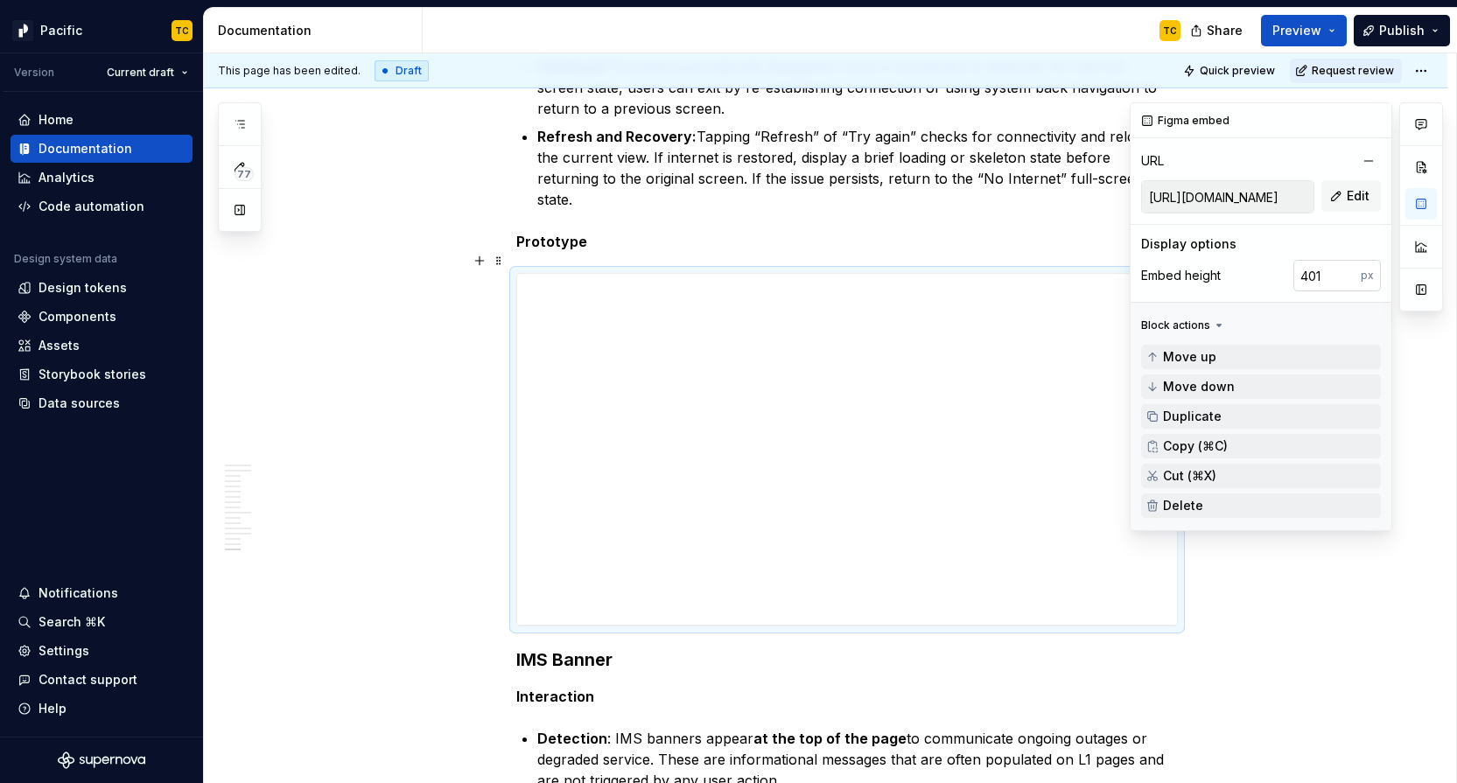
click at [1310, 270] on input "401" at bounding box center [1326, 276] width 67 height 32
click at [1348, 238] on div "Display options" at bounding box center [1261, 244] width 240 height 18
click at [1327, 270] on input "401" at bounding box center [1326, 276] width 67 height 32
type input "400"
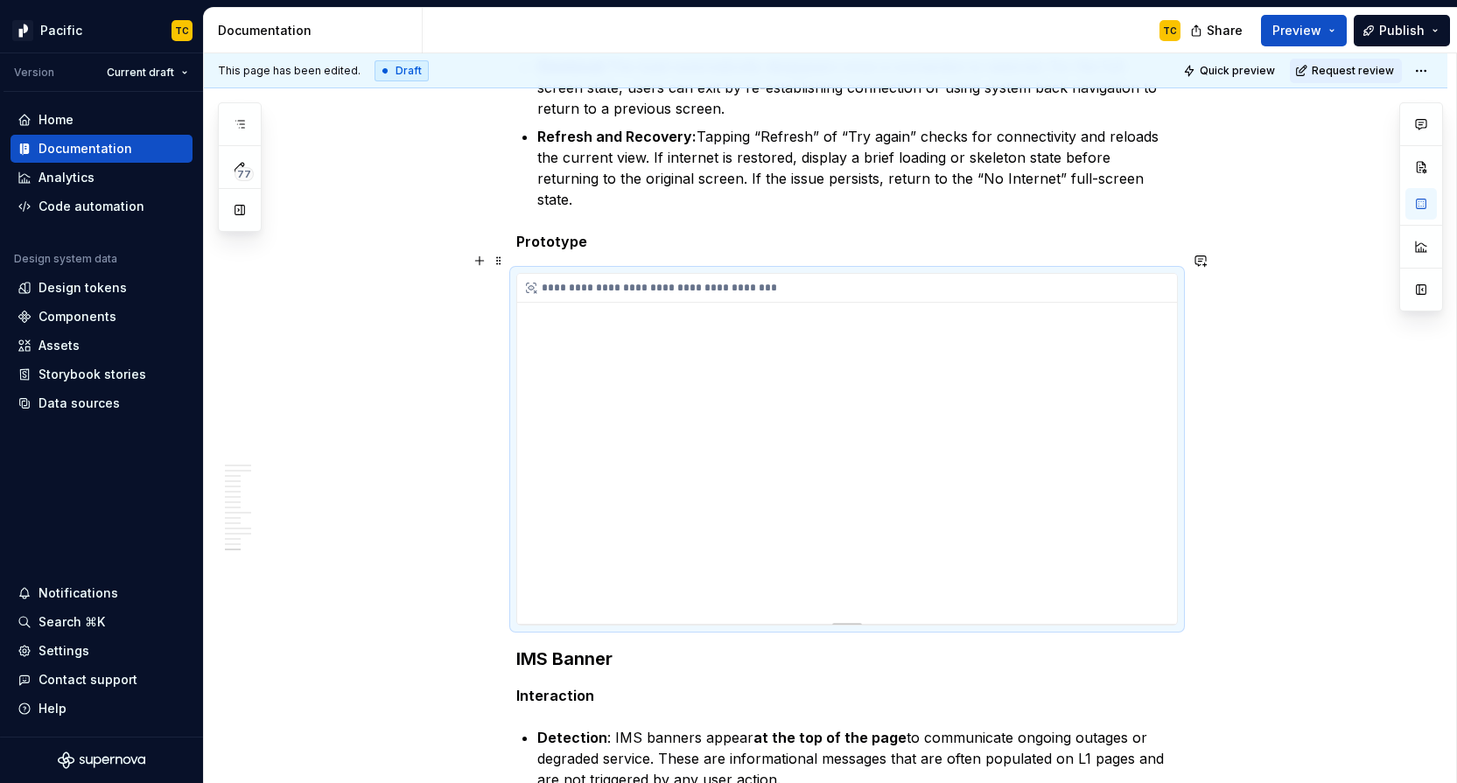
click at [878, 531] on div "**********" at bounding box center [847, 449] width 660 height 350
click at [868, 437] on div "**********" at bounding box center [847, 449] width 660 height 350
click at [871, 398] on div "**********" at bounding box center [847, 449] width 660 height 350
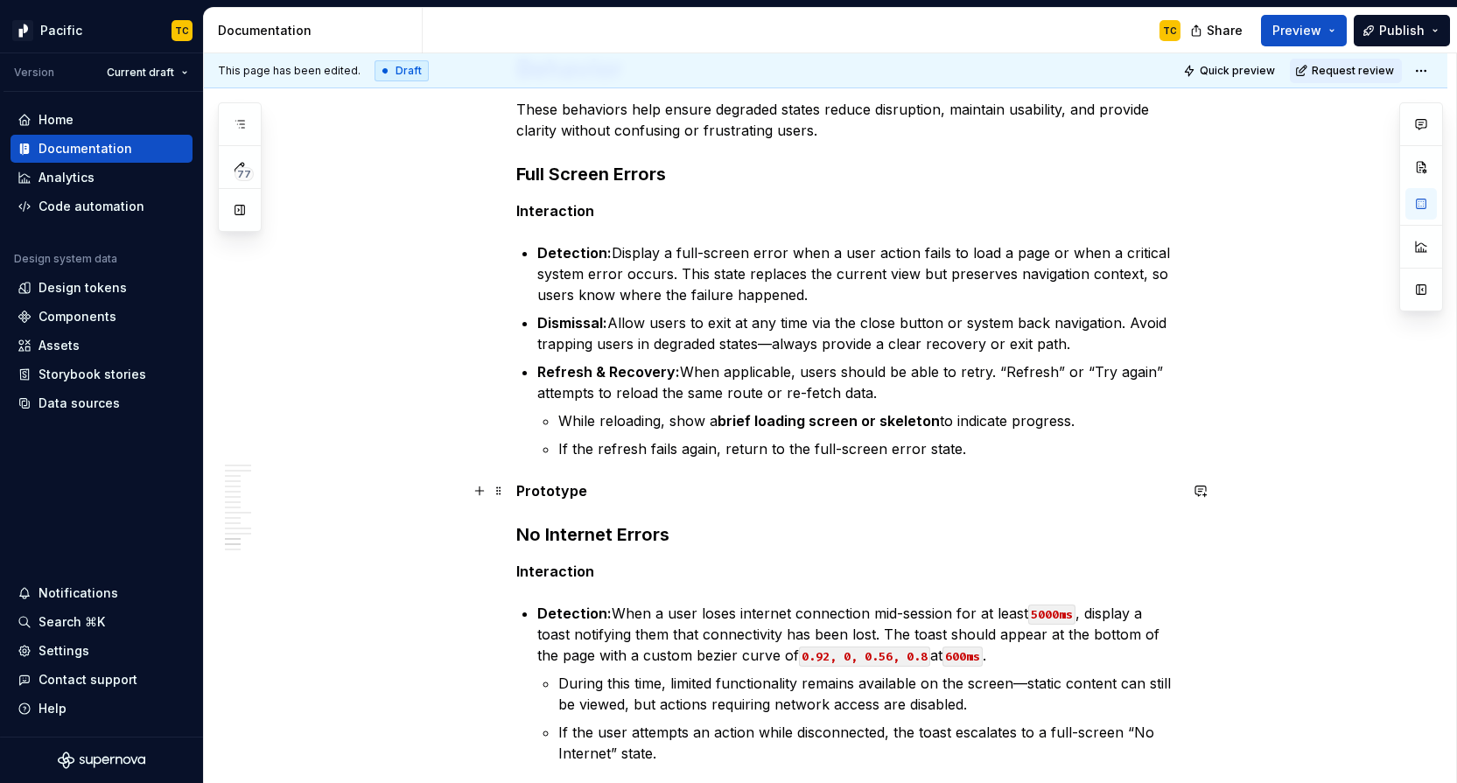
scroll to position [4915, 0]
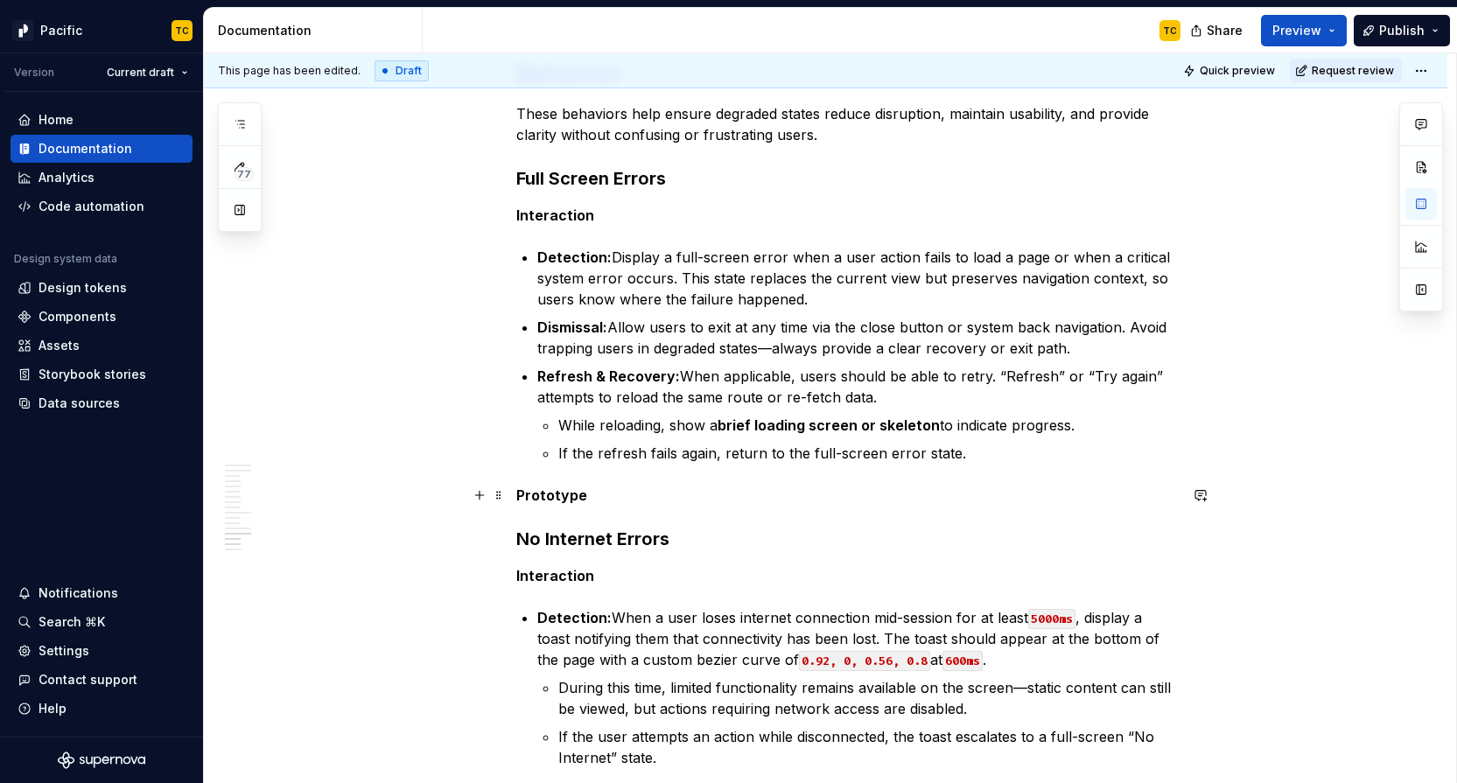
click at [711, 494] on p "Prototype" at bounding box center [847, 495] width 662 height 21
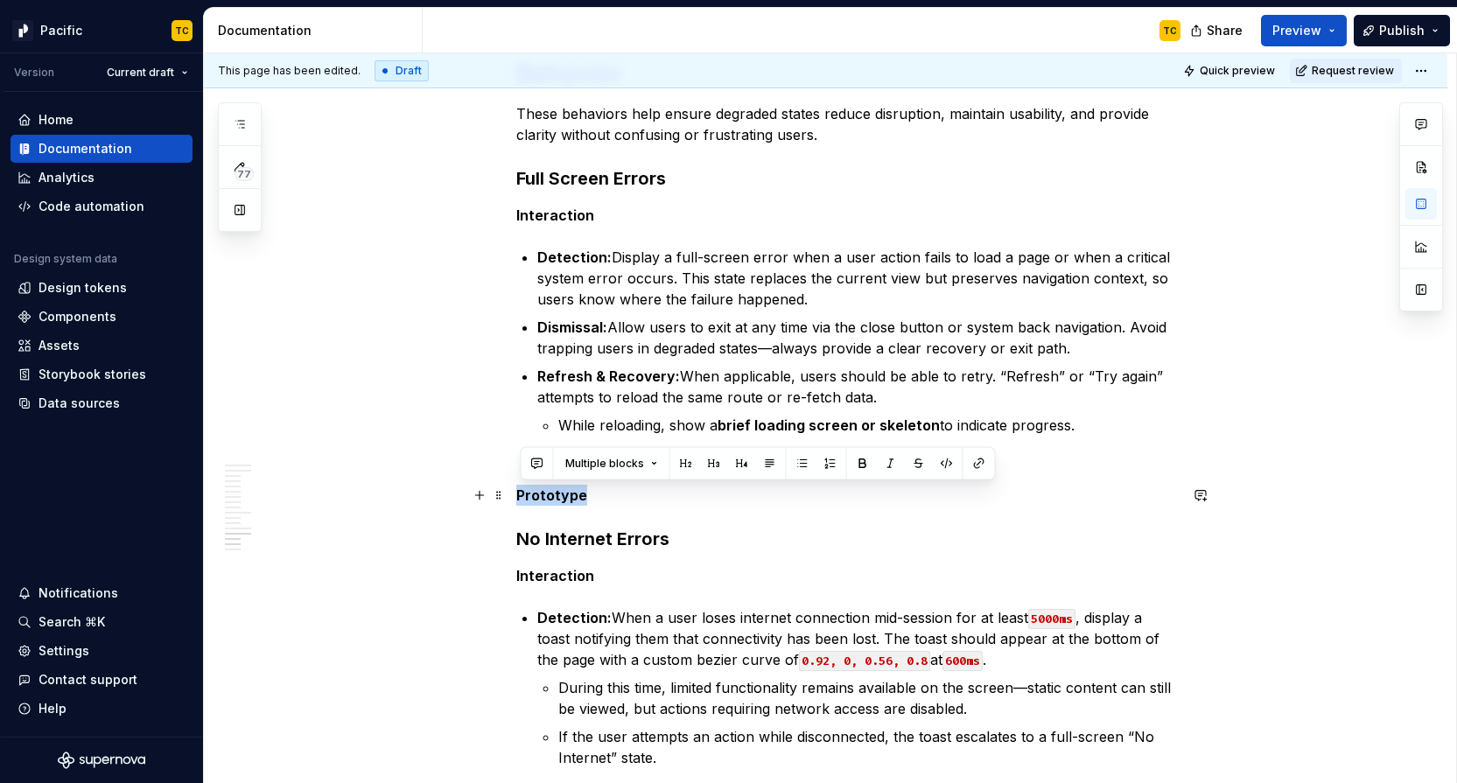
click at [711, 494] on p "Prototype" at bounding box center [847, 495] width 662 height 21
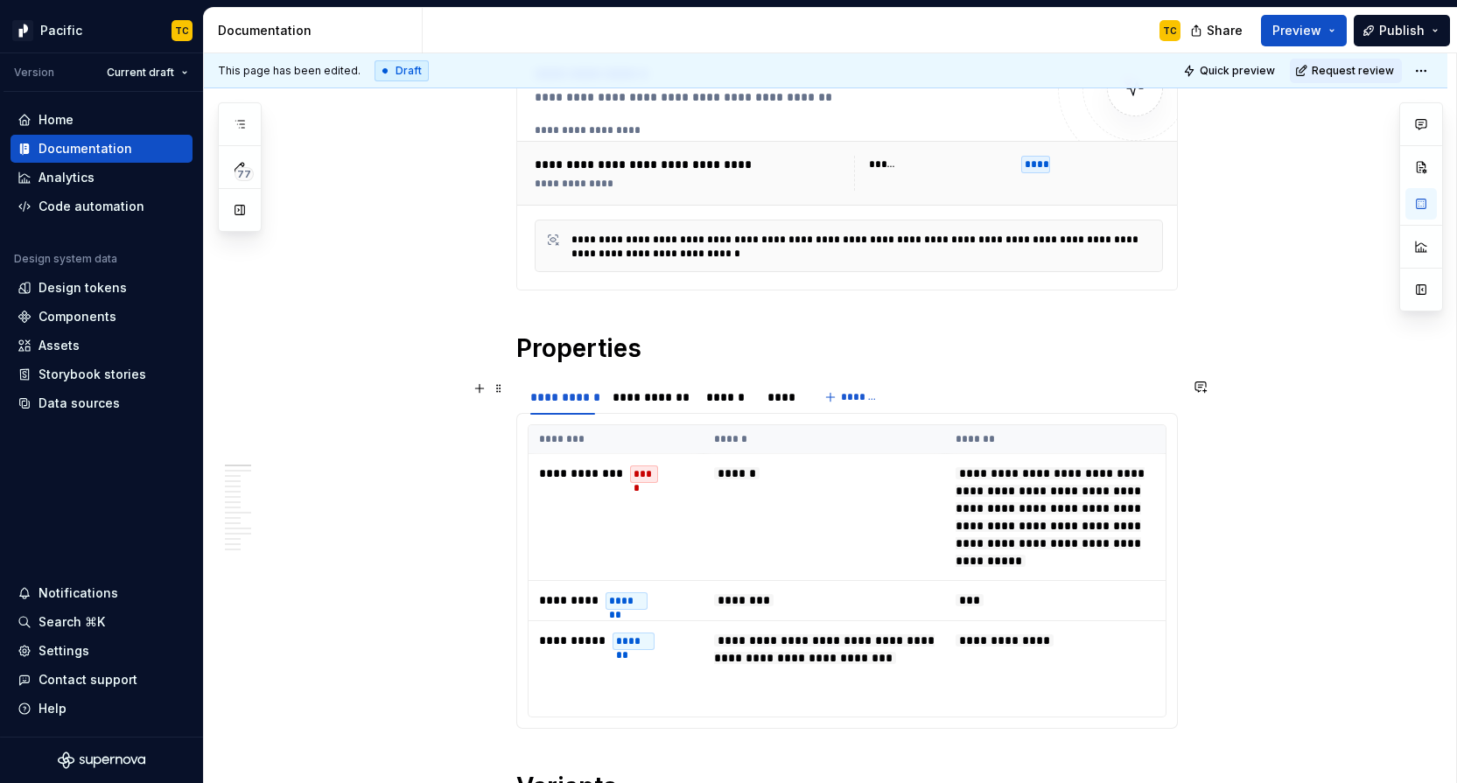
scroll to position [213, 0]
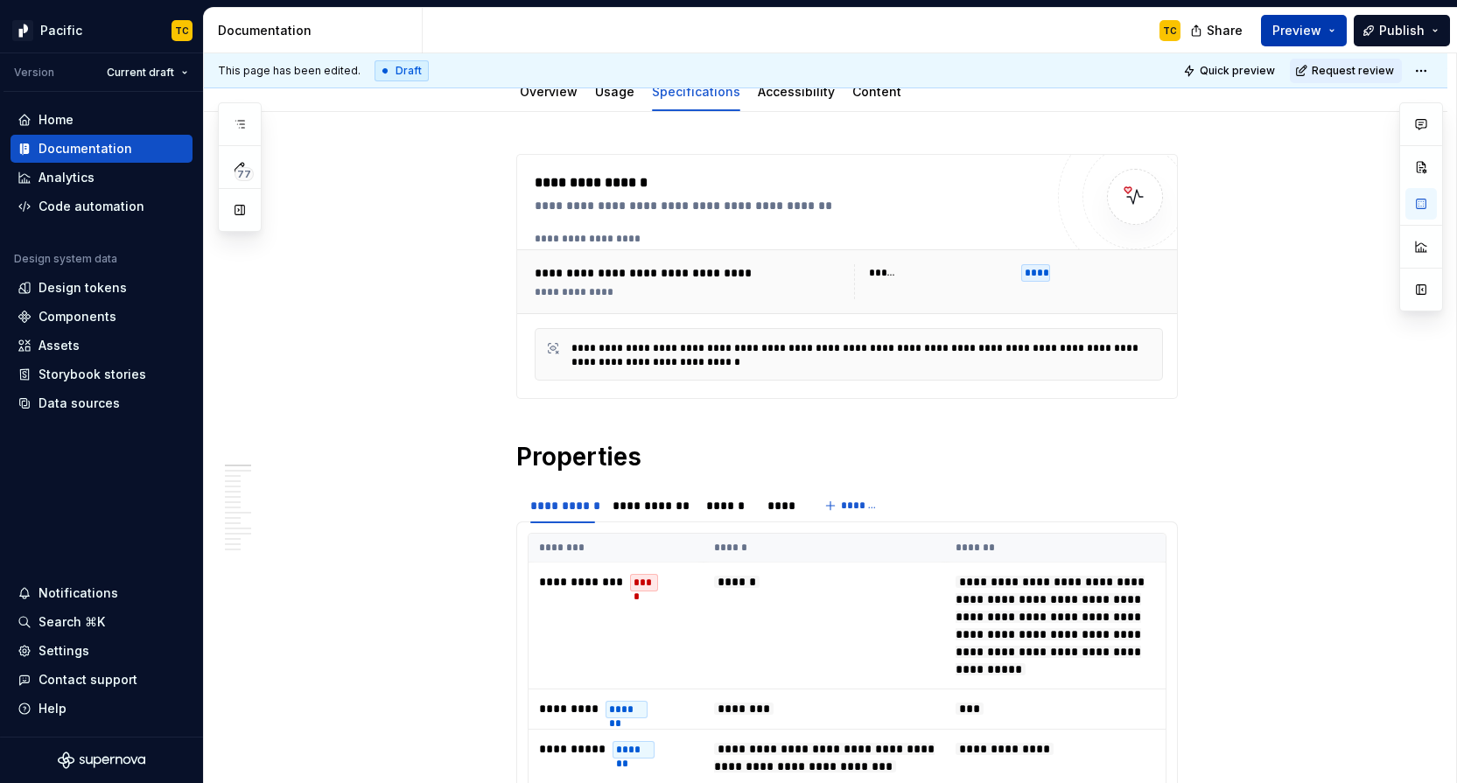
click at [1337, 30] on button "Preview" at bounding box center [1304, 31] width 86 height 32
click at [1434, 30] on button "Publish" at bounding box center [1402, 31] width 96 height 32
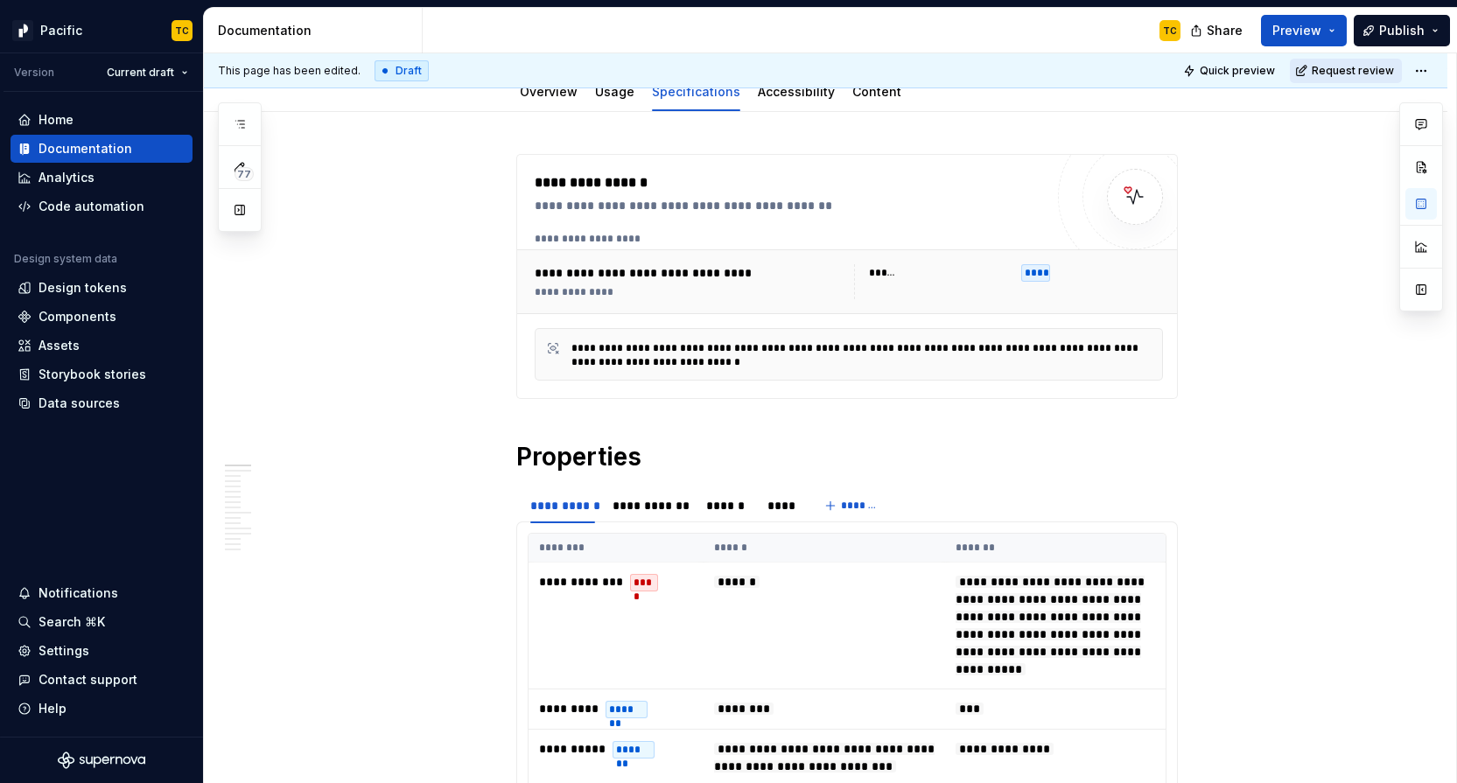
click at [1356, 75] on span "Request review" at bounding box center [1353, 71] width 82 height 14
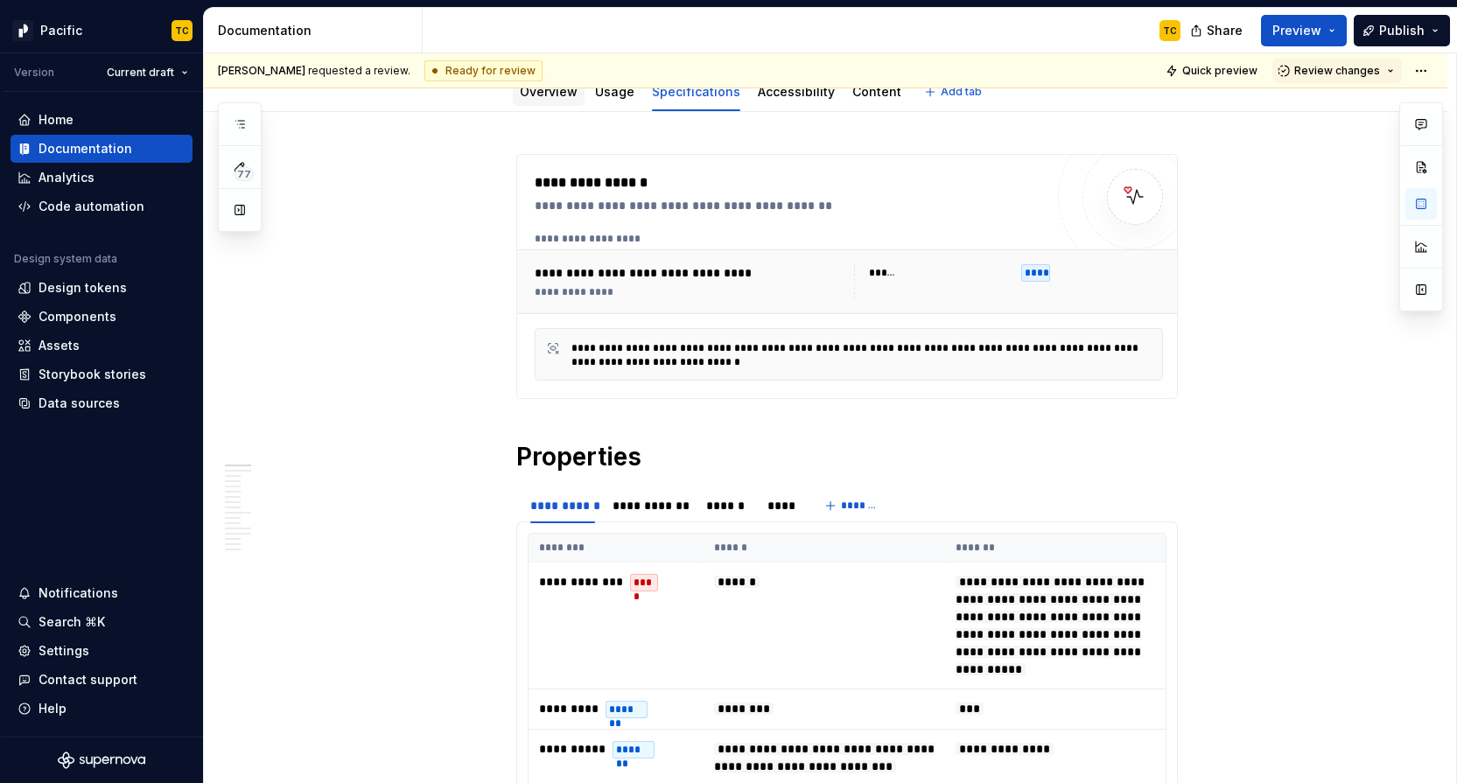
click at [543, 96] on link "Overview" at bounding box center [549, 91] width 58 height 15
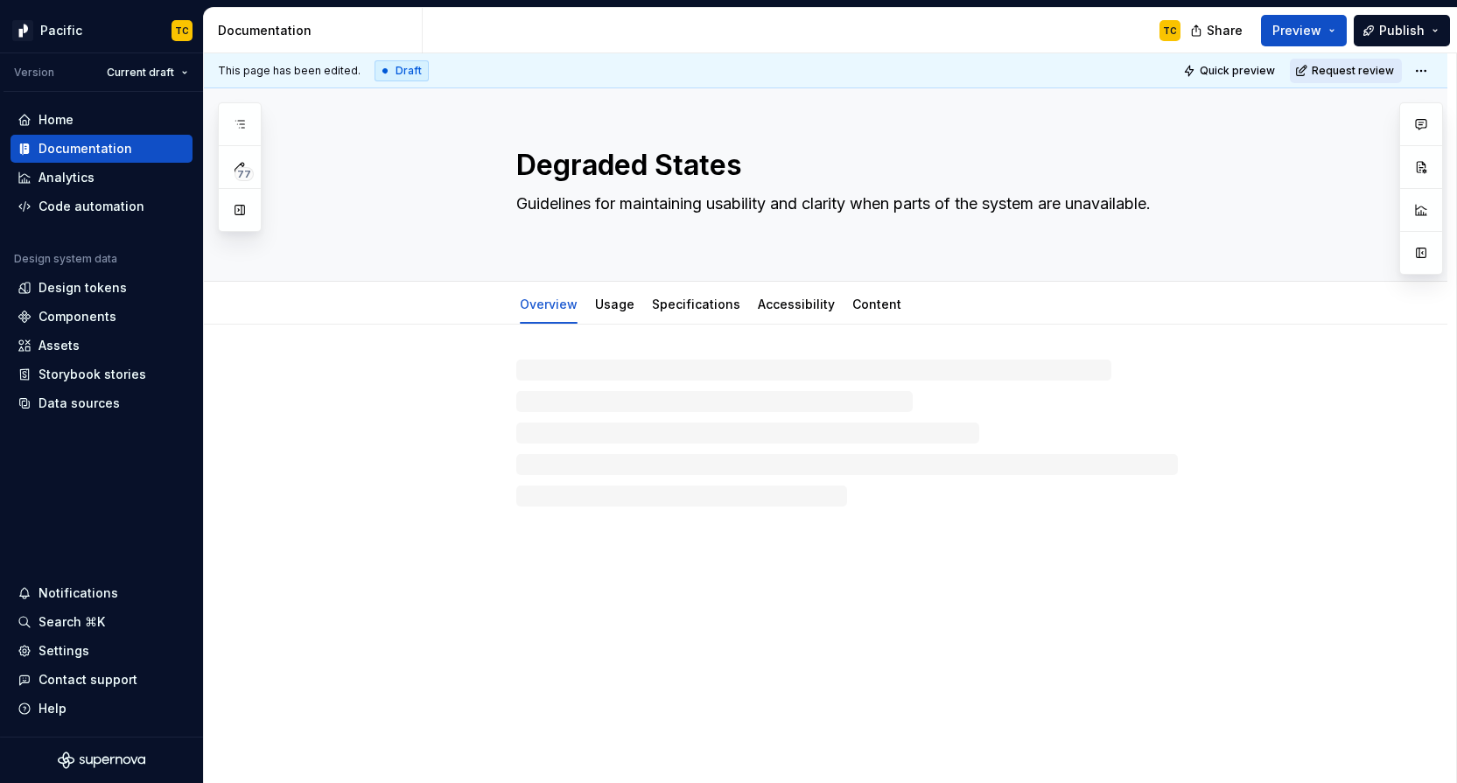
click at [1352, 77] on span "Request review" at bounding box center [1353, 71] width 82 height 14
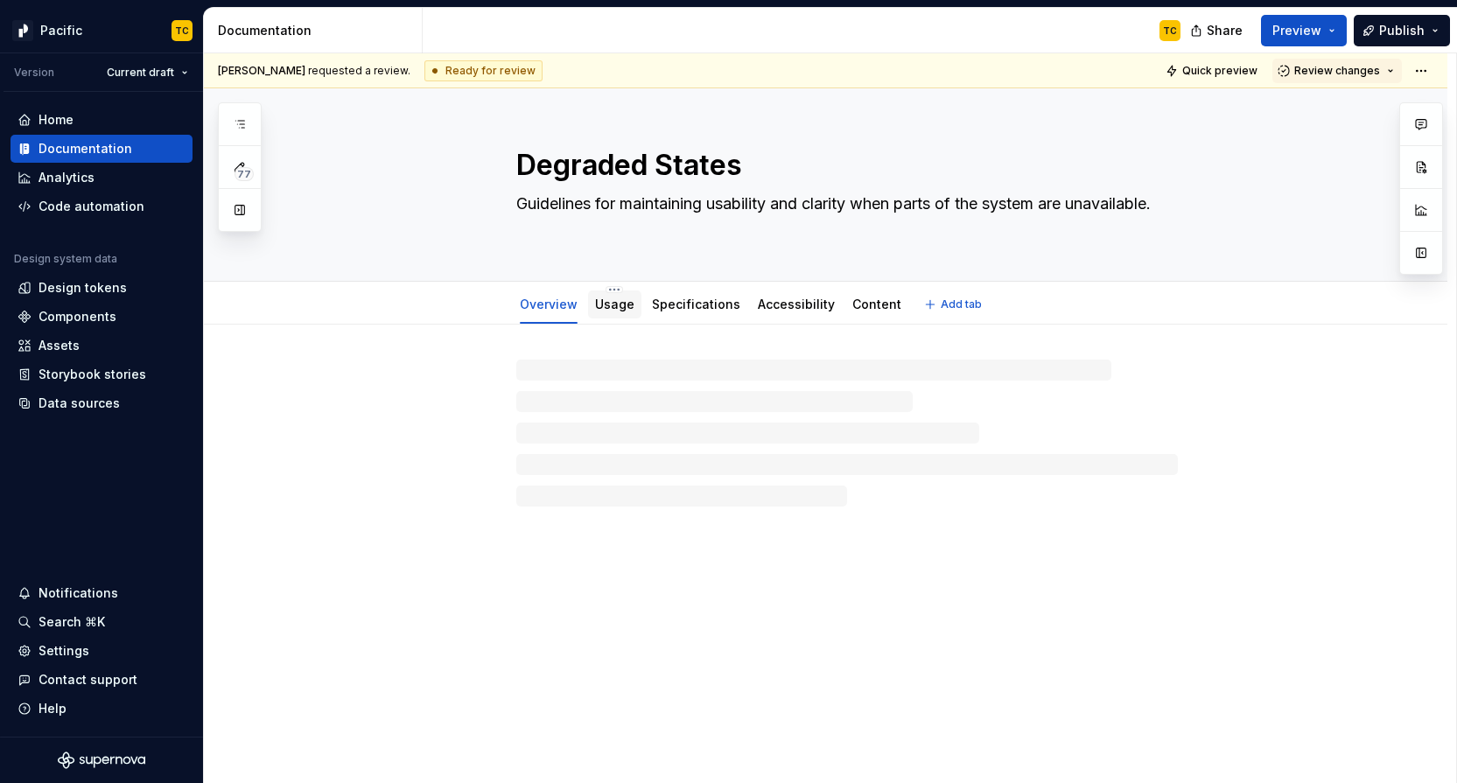
click at [613, 309] on link "Usage" at bounding box center [614, 304] width 39 height 15
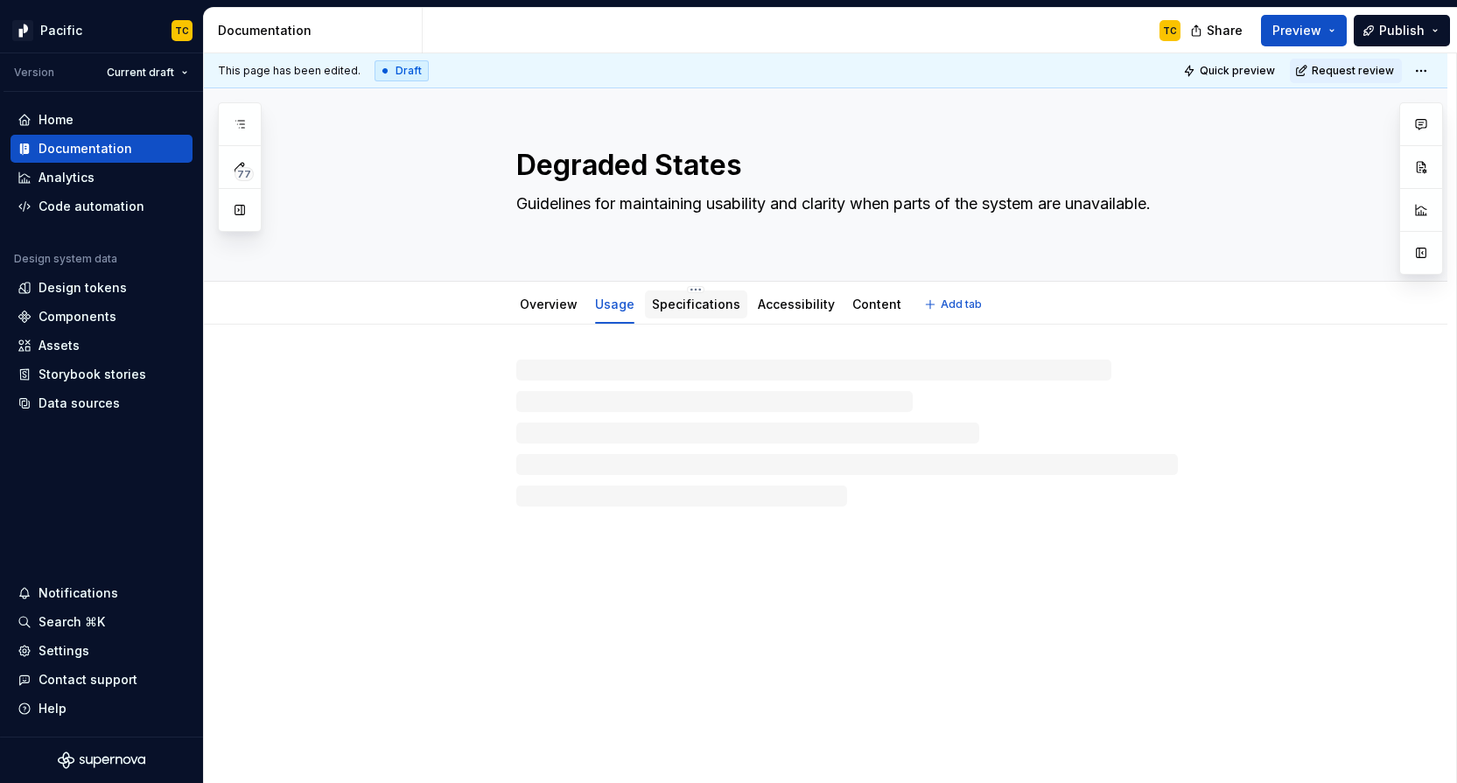
click at [664, 304] on link "Specifications" at bounding box center [696, 304] width 88 height 15
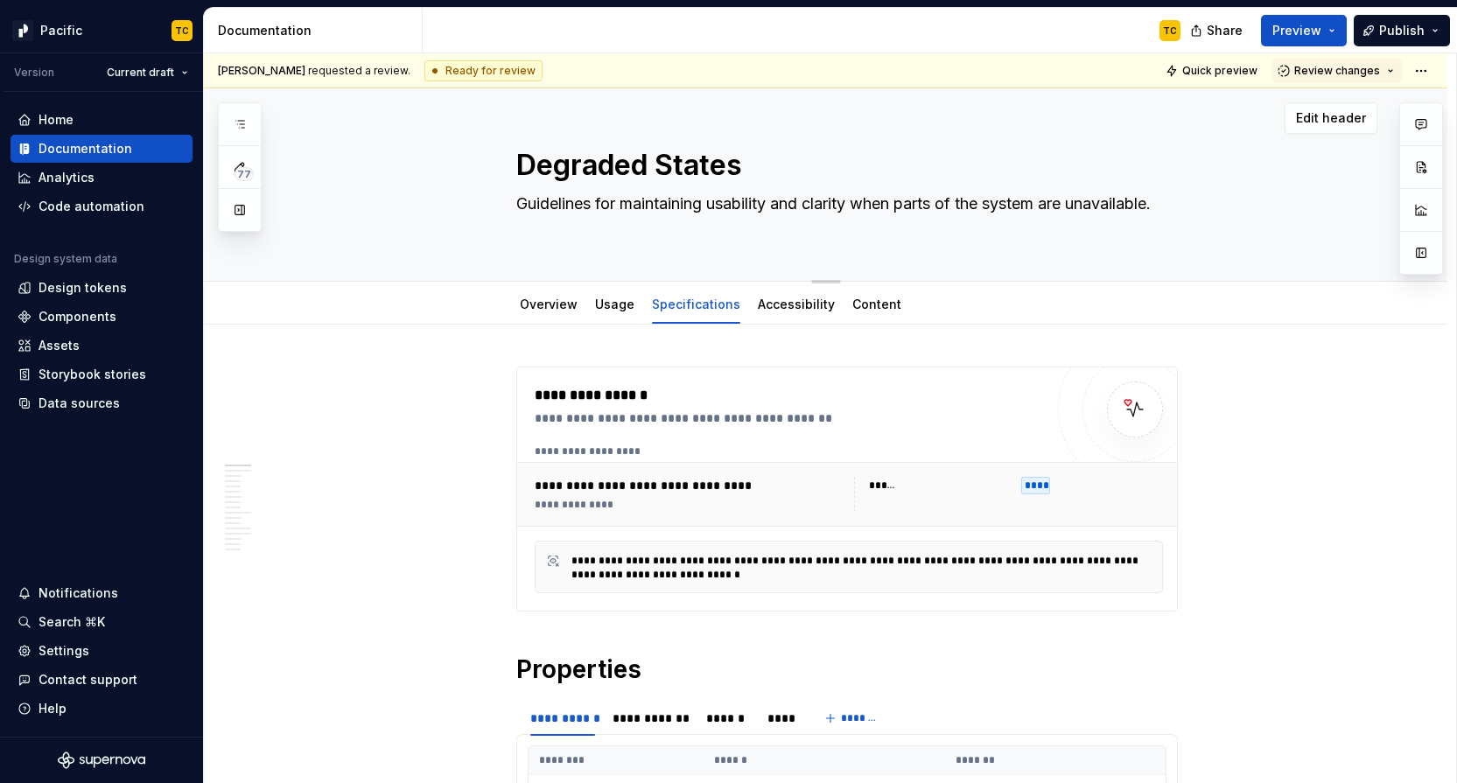
type textarea "*"
drag, startPoint x: 1333, startPoint y: 68, endPoint x: 1199, endPoint y: 230, distance: 210.1
click at [1199, 230] on div "**********" at bounding box center [830, 418] width 1252 height 731
click at [816, 313] on div "Accessibility" at bounding box center [796, 304] width 77 height 21
